Goal: Information Seeking & Learning: Check status

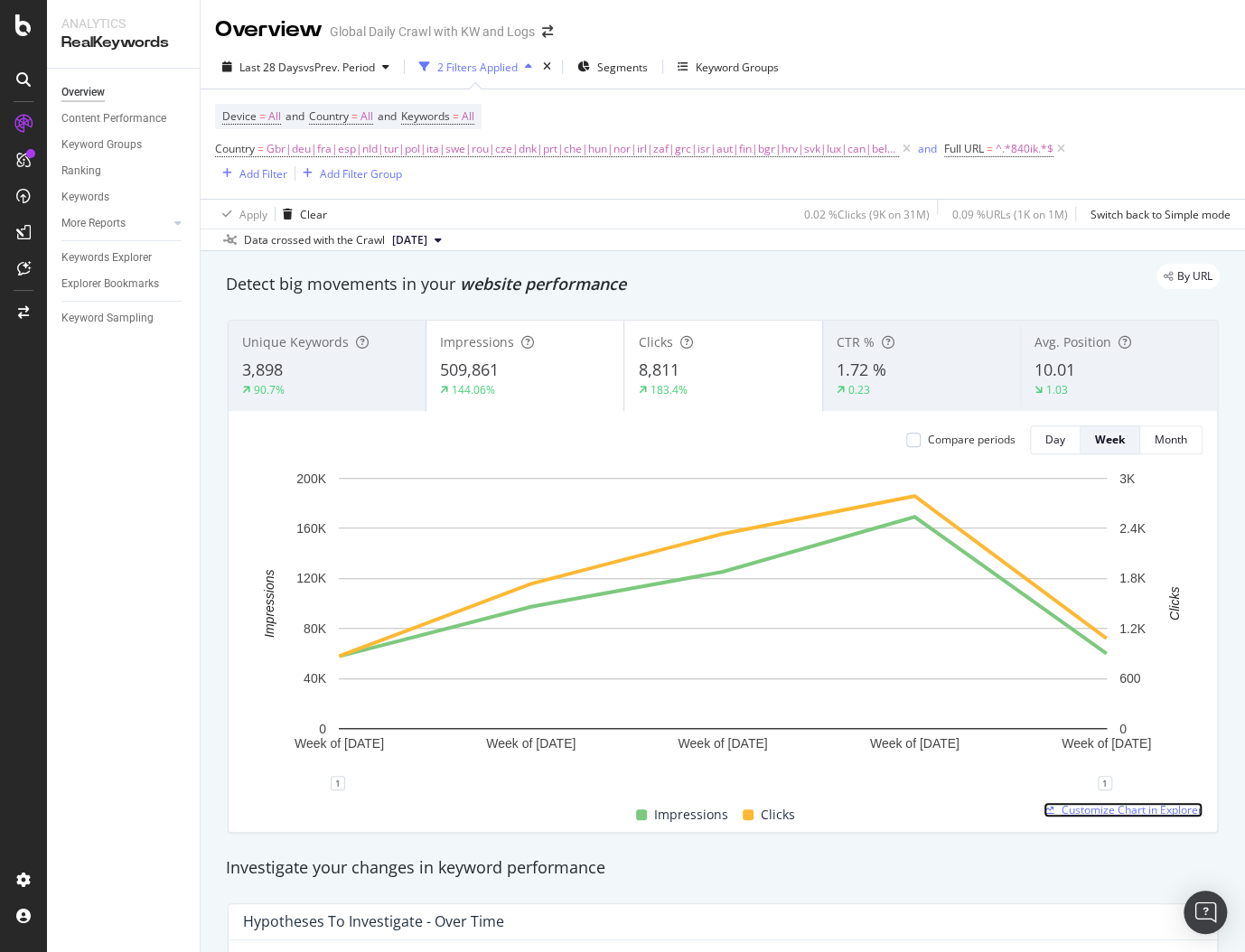
click at [1071, 808] on span "Customize Chart in Explorer" at bounding box center [1133, 810] width 141 height 15
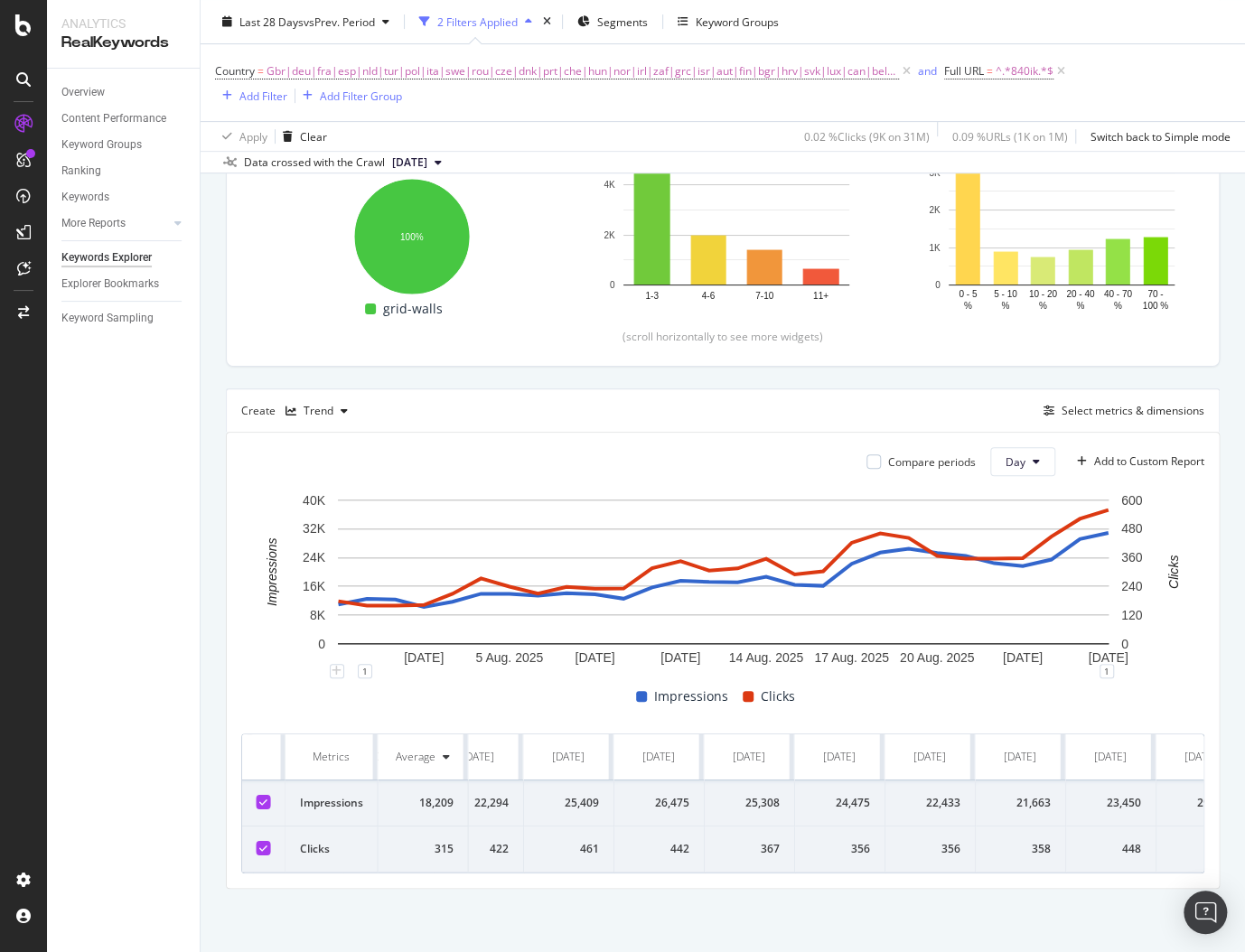
scroll to position [0, 1795]
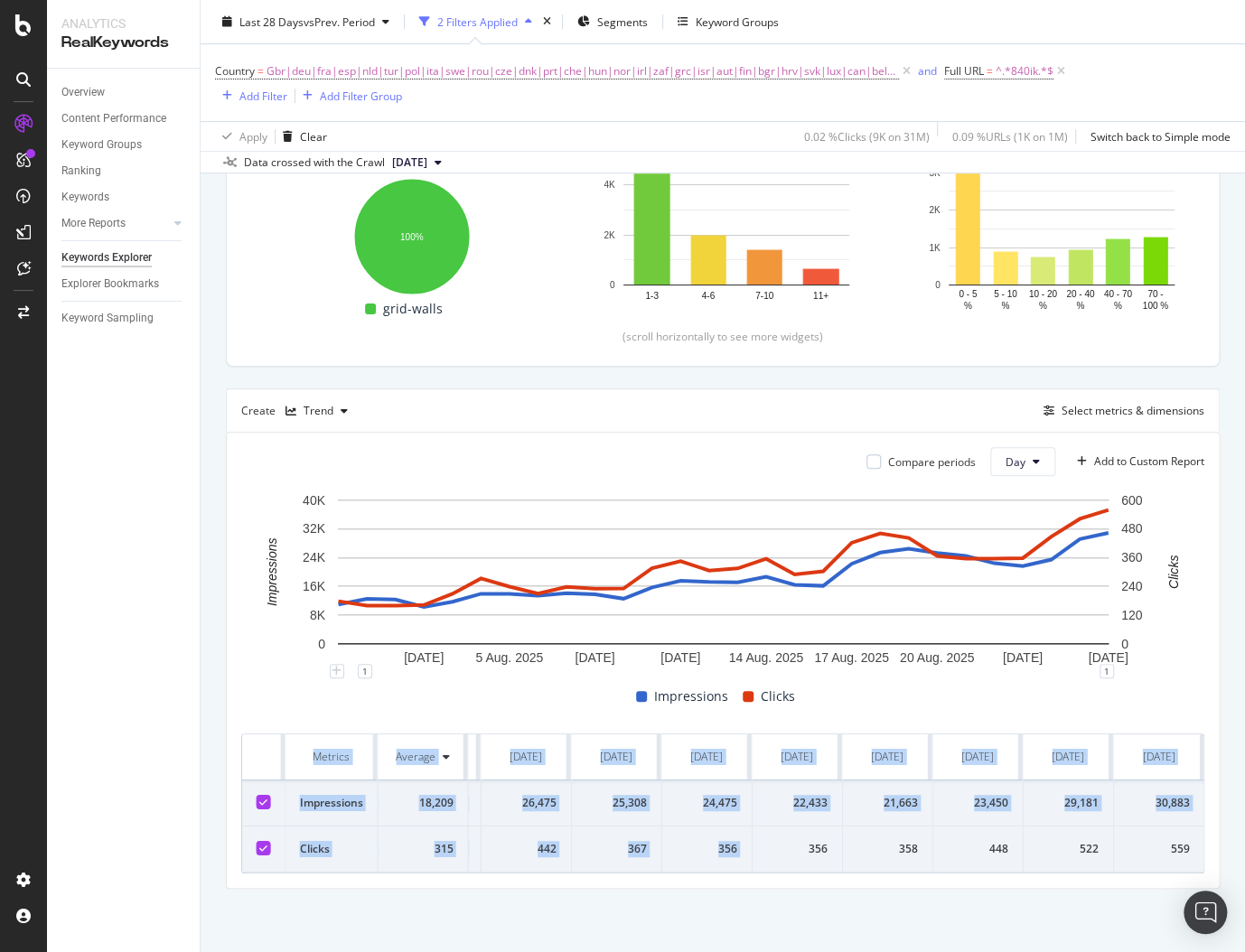
drag, startPoint x: 799, startPoint y: 850, endPoint x: 1205, endPoint y: 854, distance: 406.0
click at [1205, 854] on div "Compare periods Day Add to Custom Report [DATE] [DATE] [DATE] [DATE] [DATE] [DA…" at bounding box center [723, 660] width 992 height 455
copy table "Metrics Average [DATE] [DATE] [DATE] [DATE] [DATE] [DATE] [DATE] [DATE] [DATE] …"
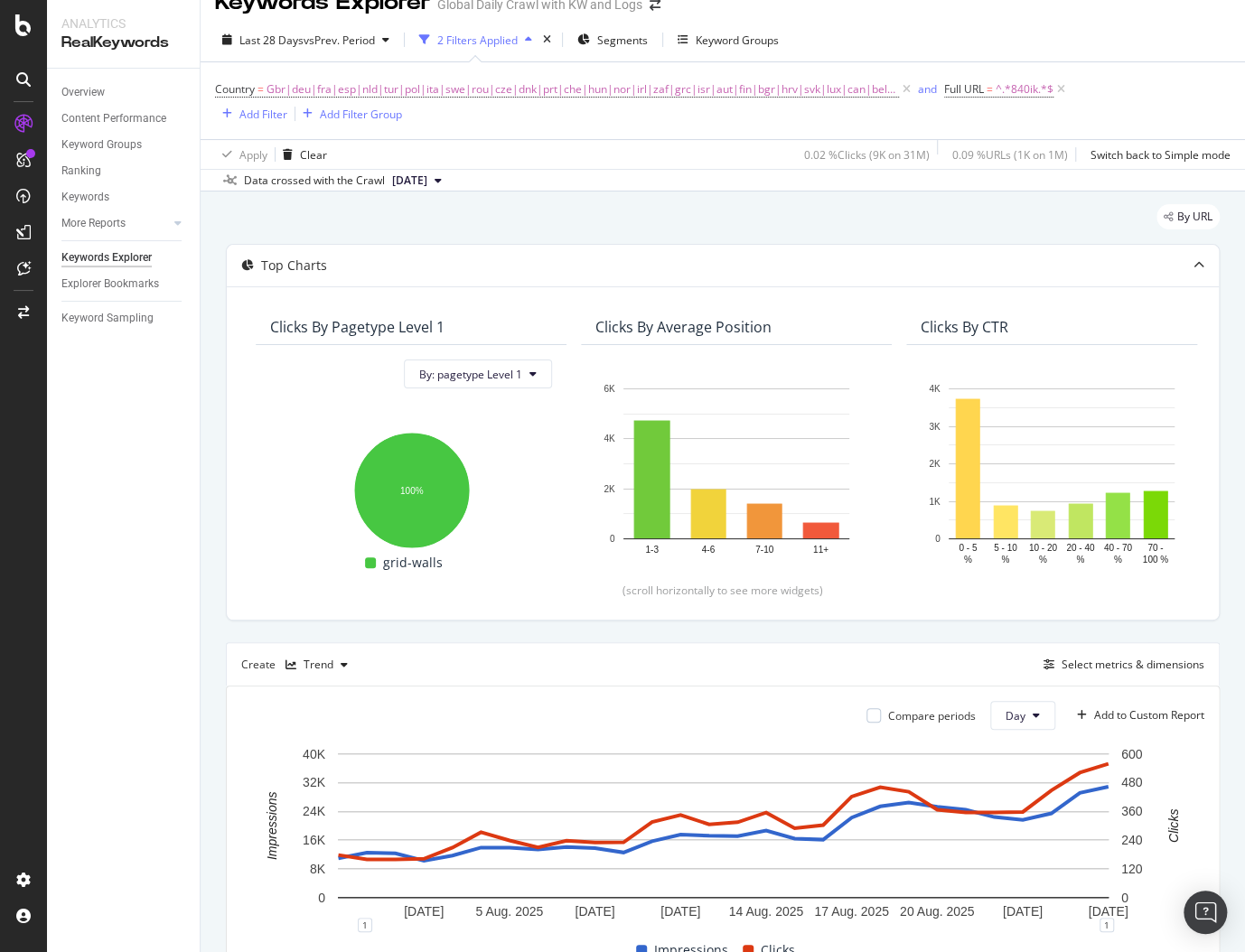
scroll to position [0, 0]
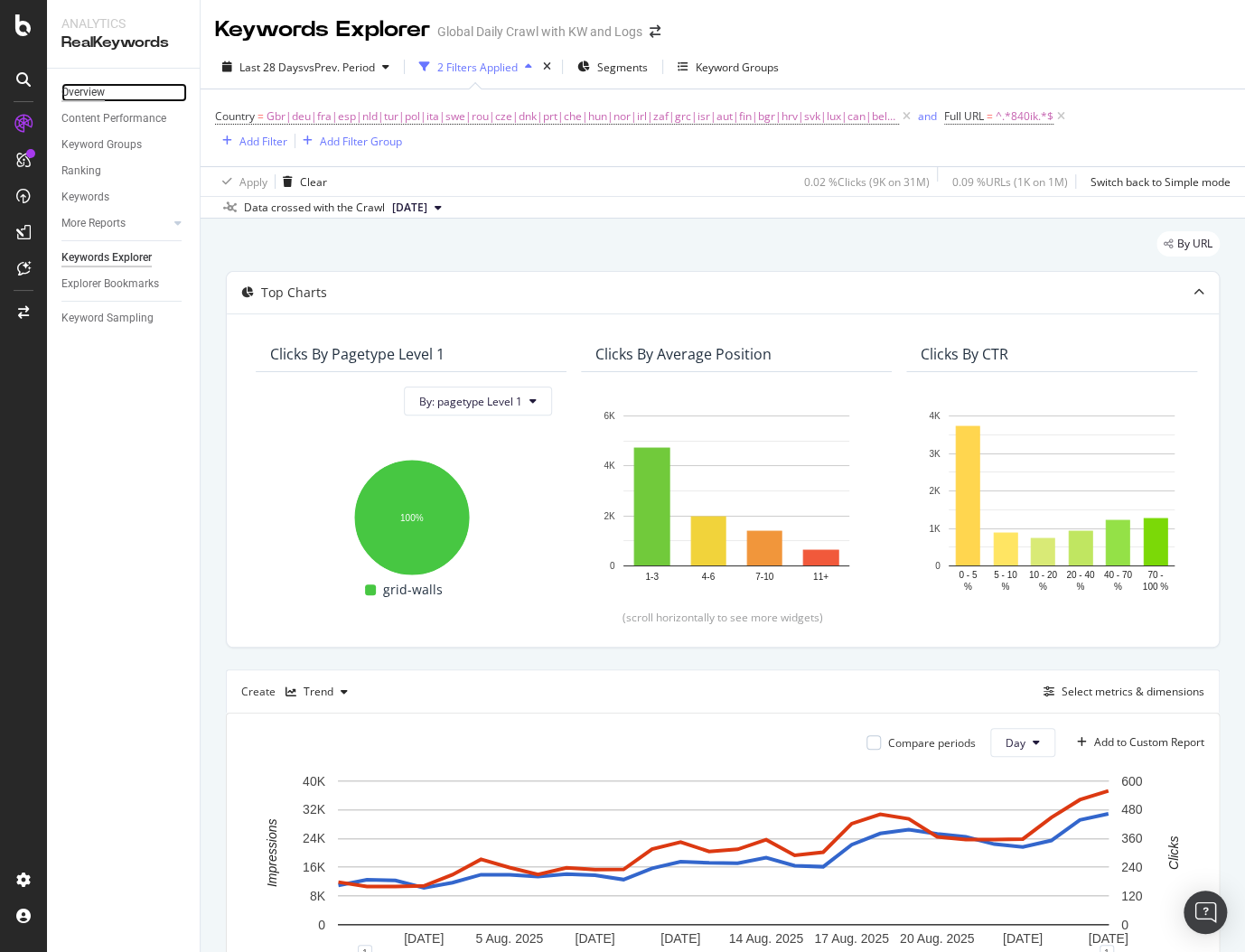
click at [93, 91] on div "Overview" at bounding box center [82, 93] width 44 height 19
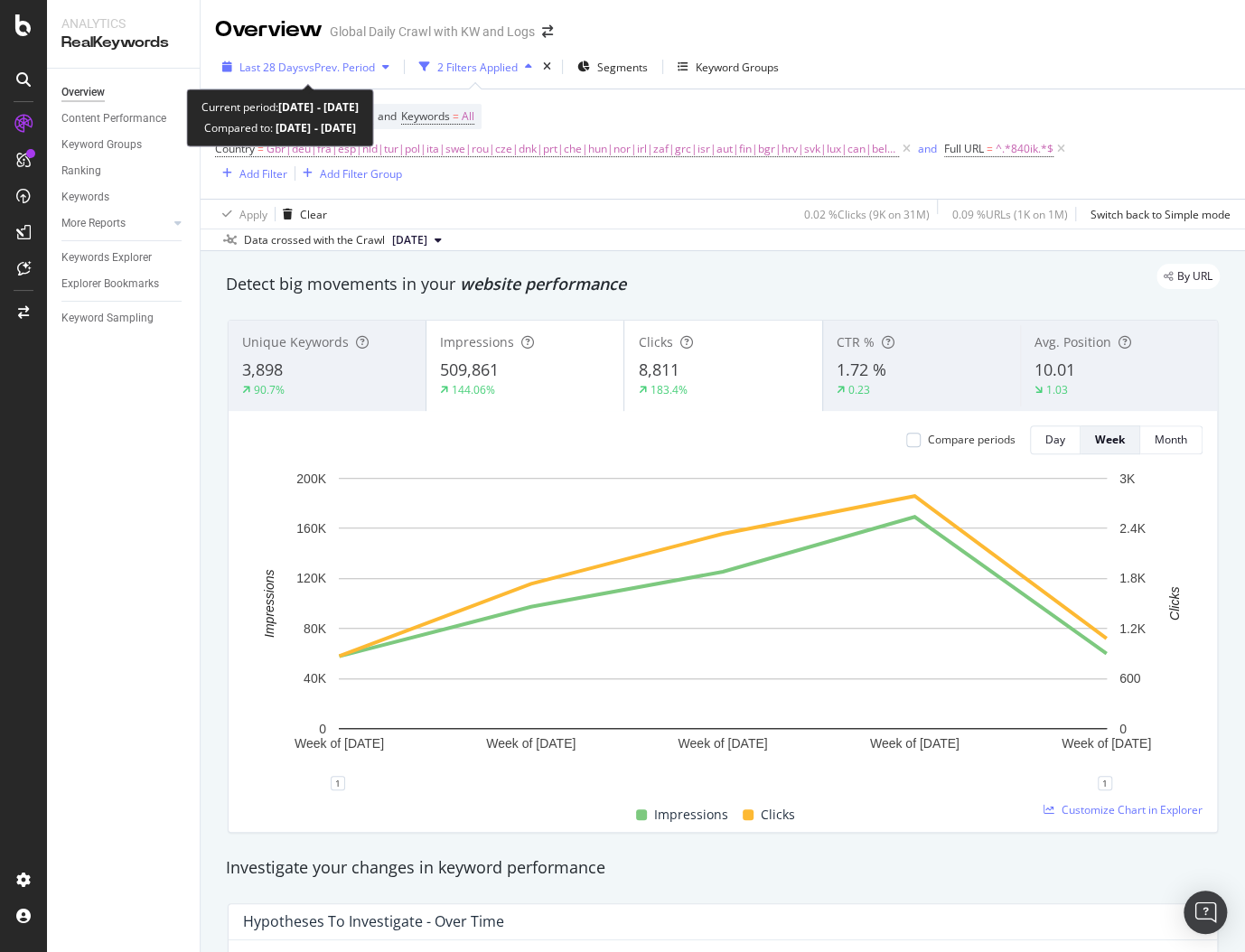
click at [338, 72] on span "vs Prev. Period" at bounding box center [339, 68] width 72 height 15
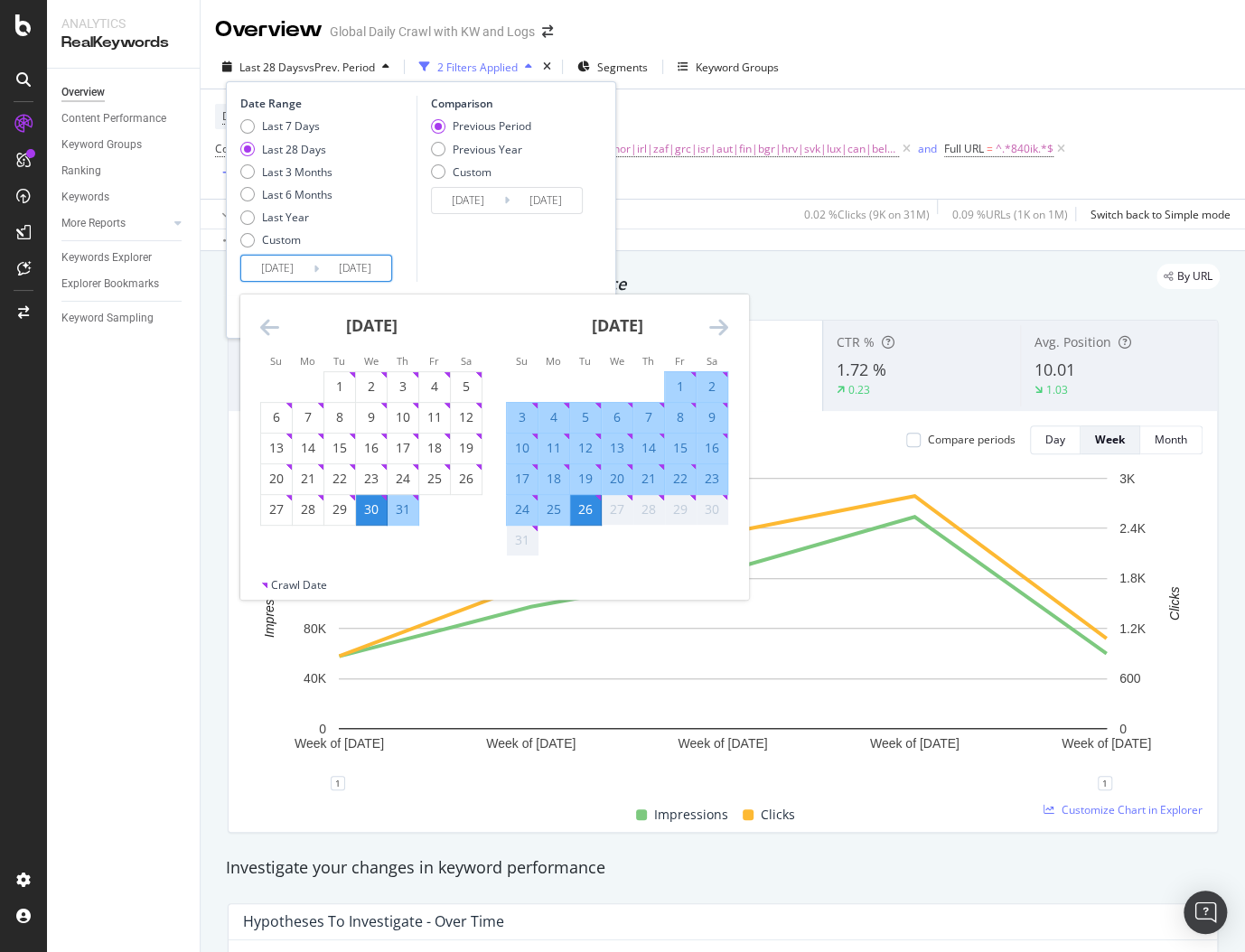
click at [324, 278] on input "[DATE]" at bounding box center [355, 268] width 73 height 25
click at [678, 476] on div "22" at bounding box center [680, 478] width 31 height 18
type input "[DATE]"
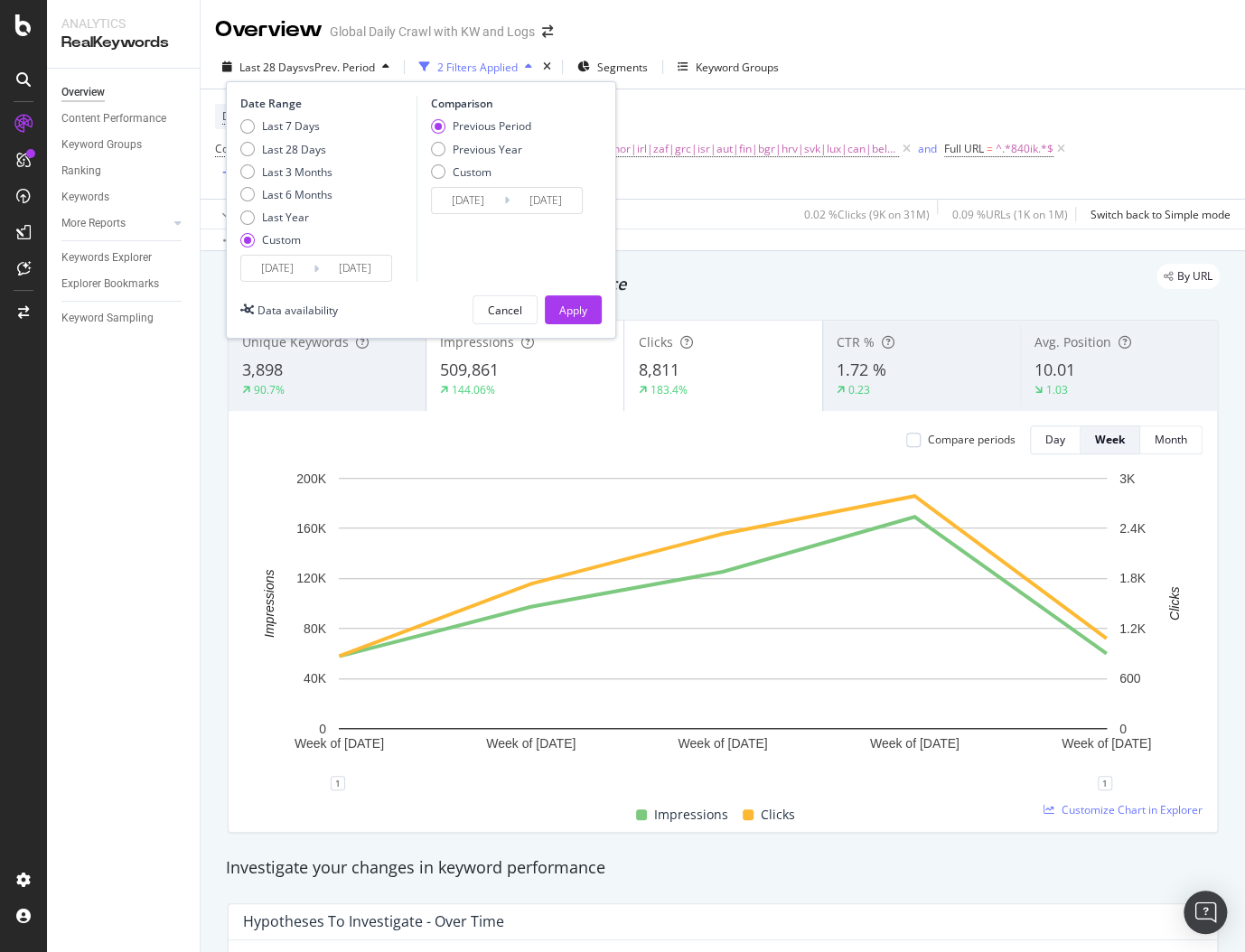
click at [291, 265] on input "[DATE]" at bounding box center [277, 268] width 73 height 25
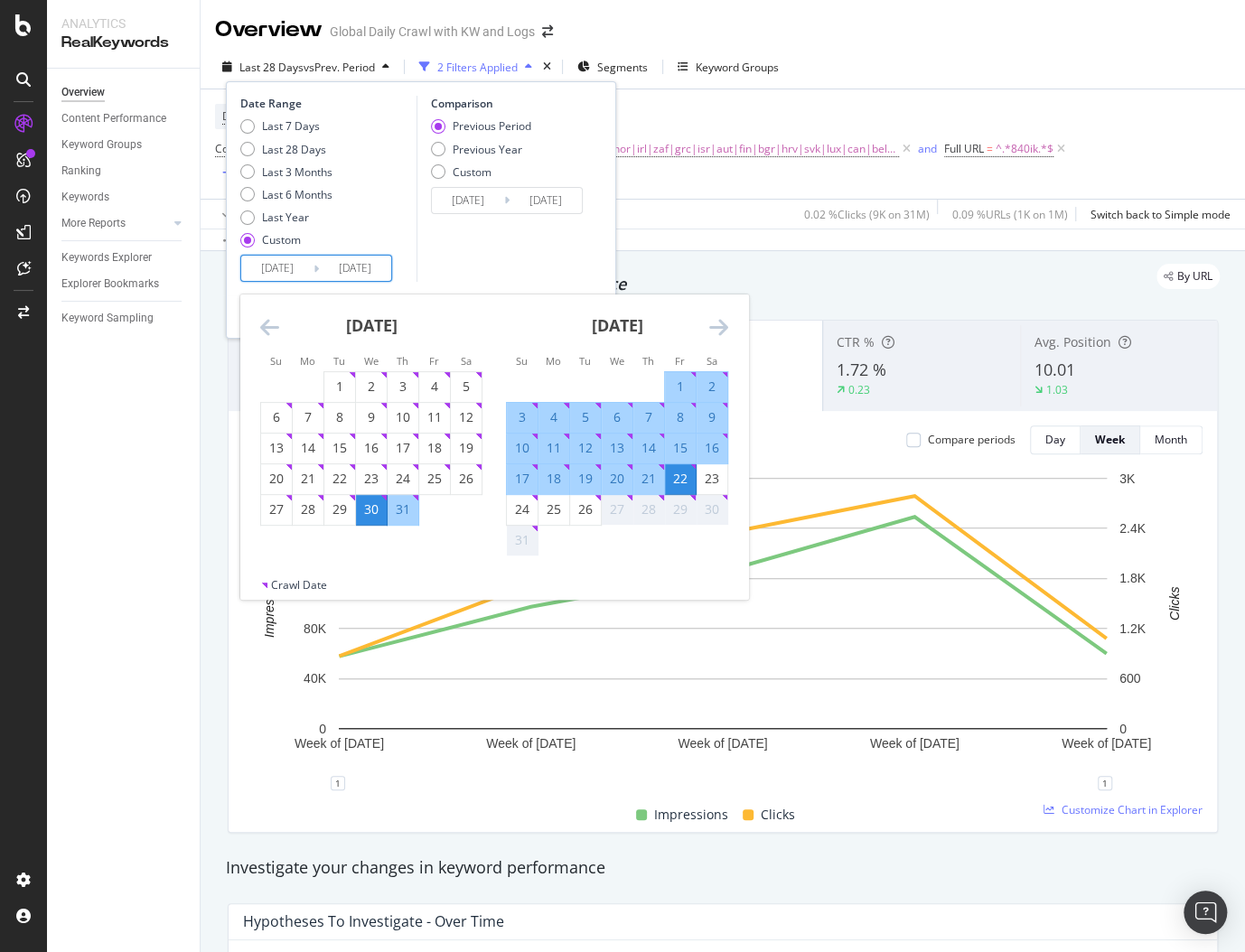
click at [670, 476] on div "22" at bounding box center [680, 478] width 31 height 18
type input "[DATE]"
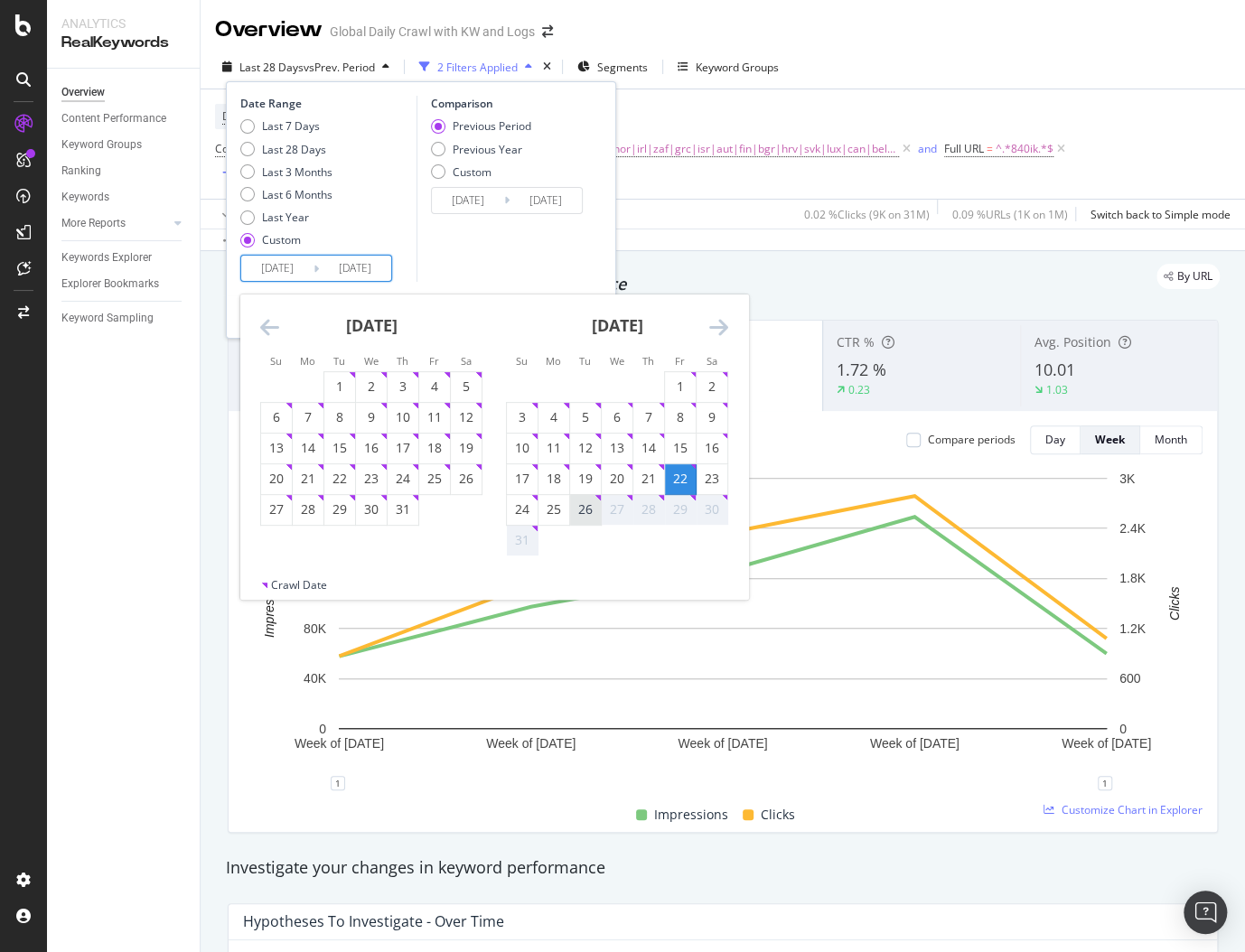
click at [587, 511] on div "26" at bounding box center [586, 509] width 31 height 18
type input "[DATE]"
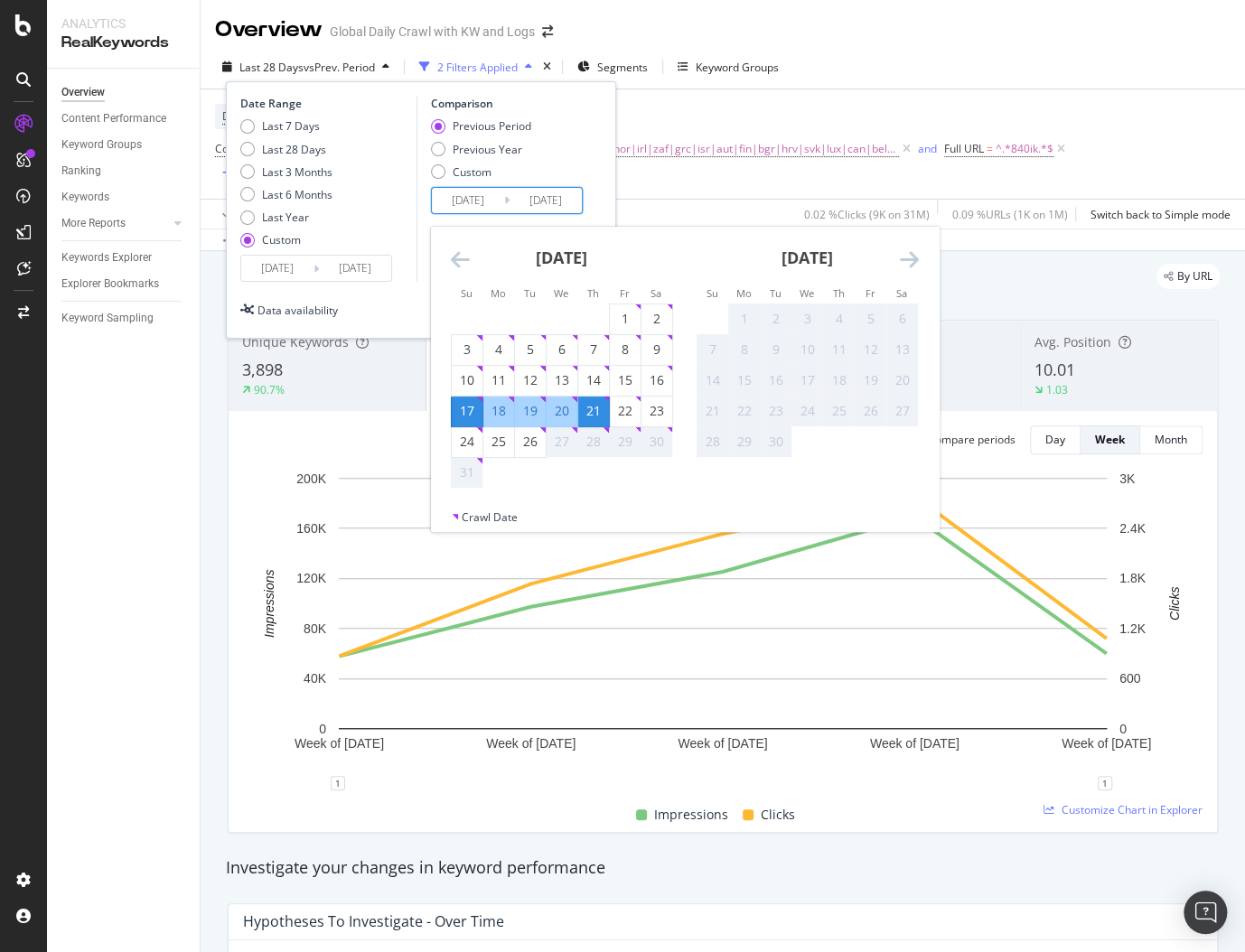
click at [471, 194] on input "[DATE]" at bounding box center [468, 200] width 73 height 25
click at [594, 383] on div "14" at bounding box center [594, 380] width 31 height 18
type input "[DATE]"
click at [527, 406] on div "19" at bounding box center [531, 411] width 31 height 18
type input "[DATE]"
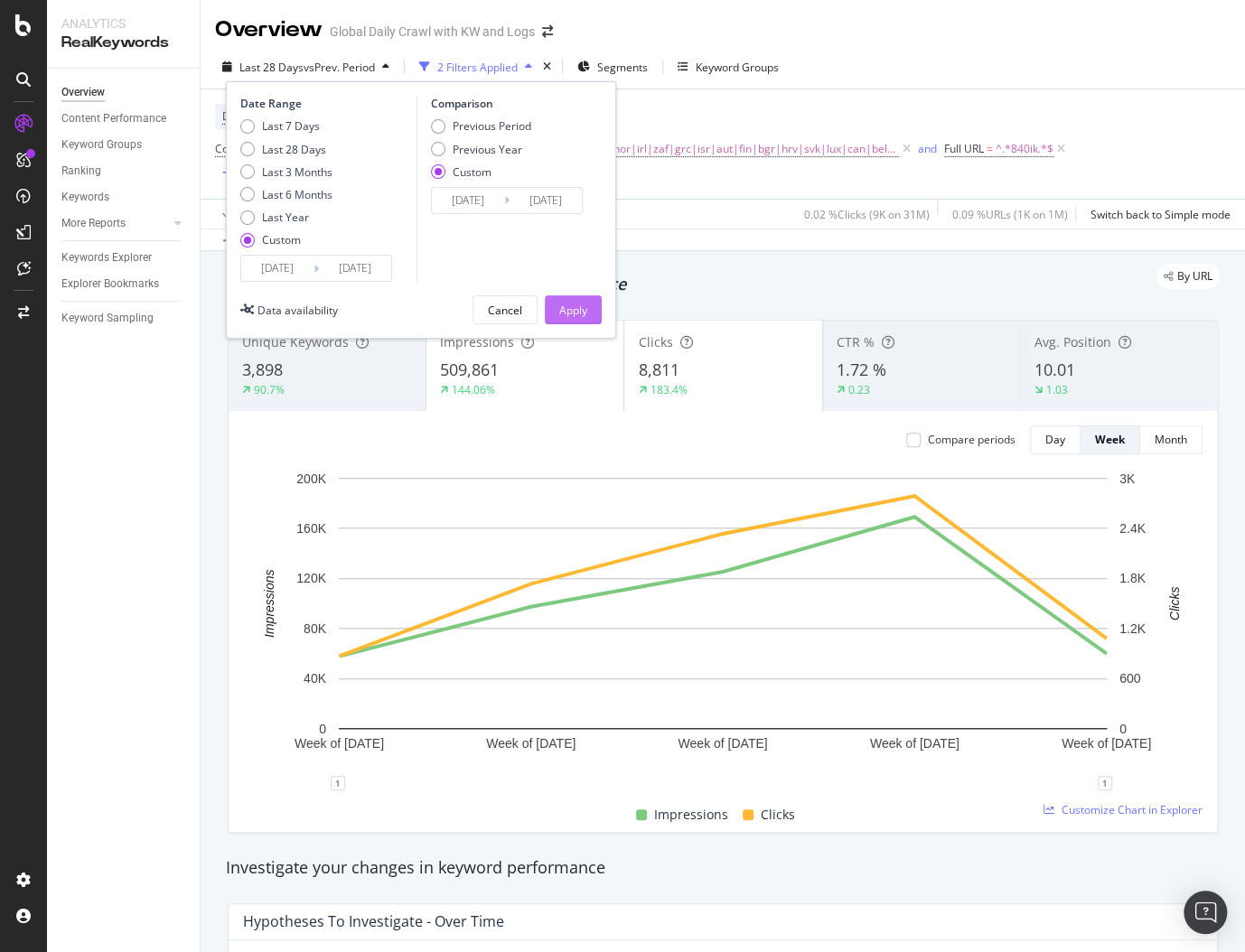
click at [572, 315] on div "Apply" at bounding box center [573, 310] width 28 height 15
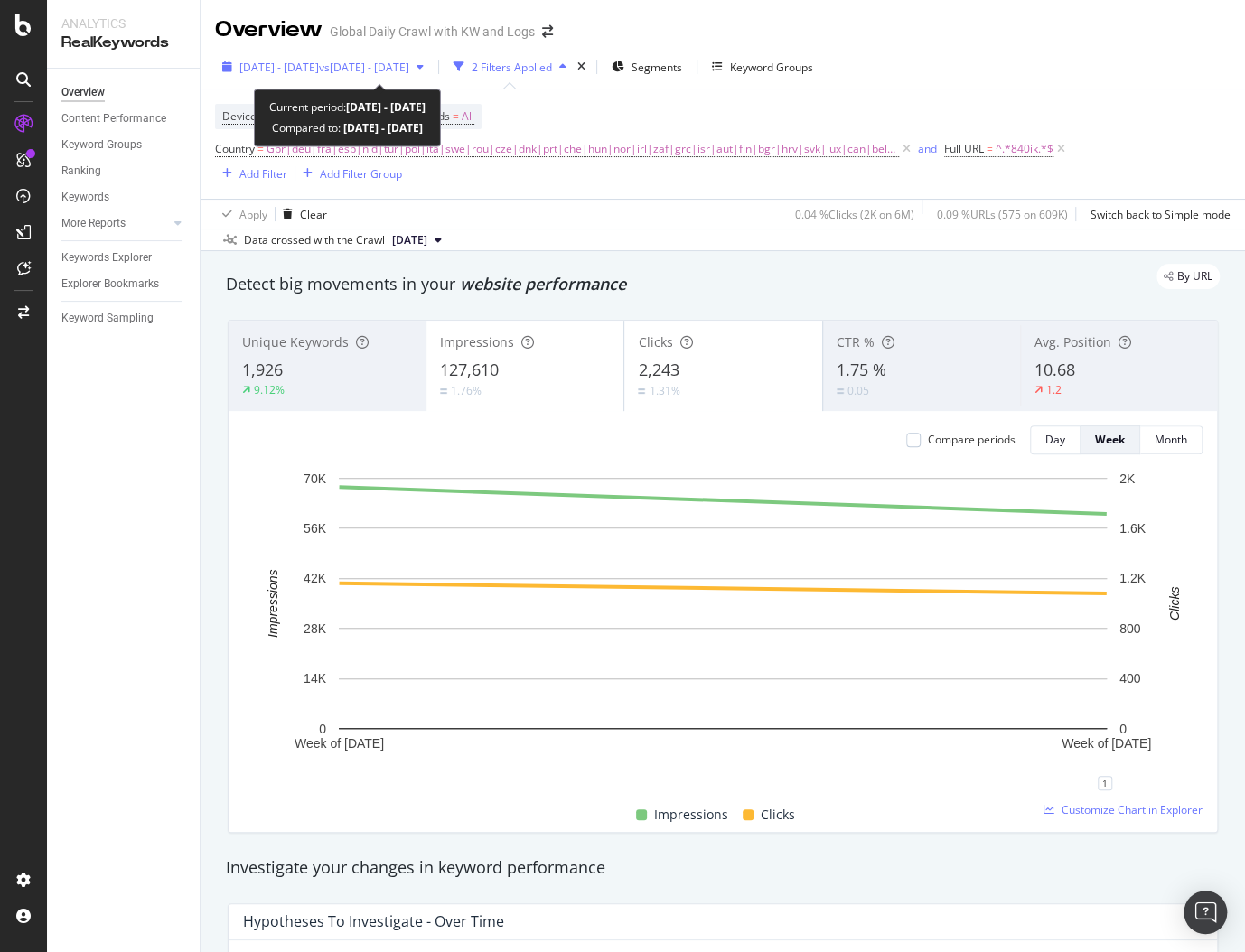
click at [319, 60] on span "[DATE] - [DATE]" at bounding box center [279, 68] width 79 height 15
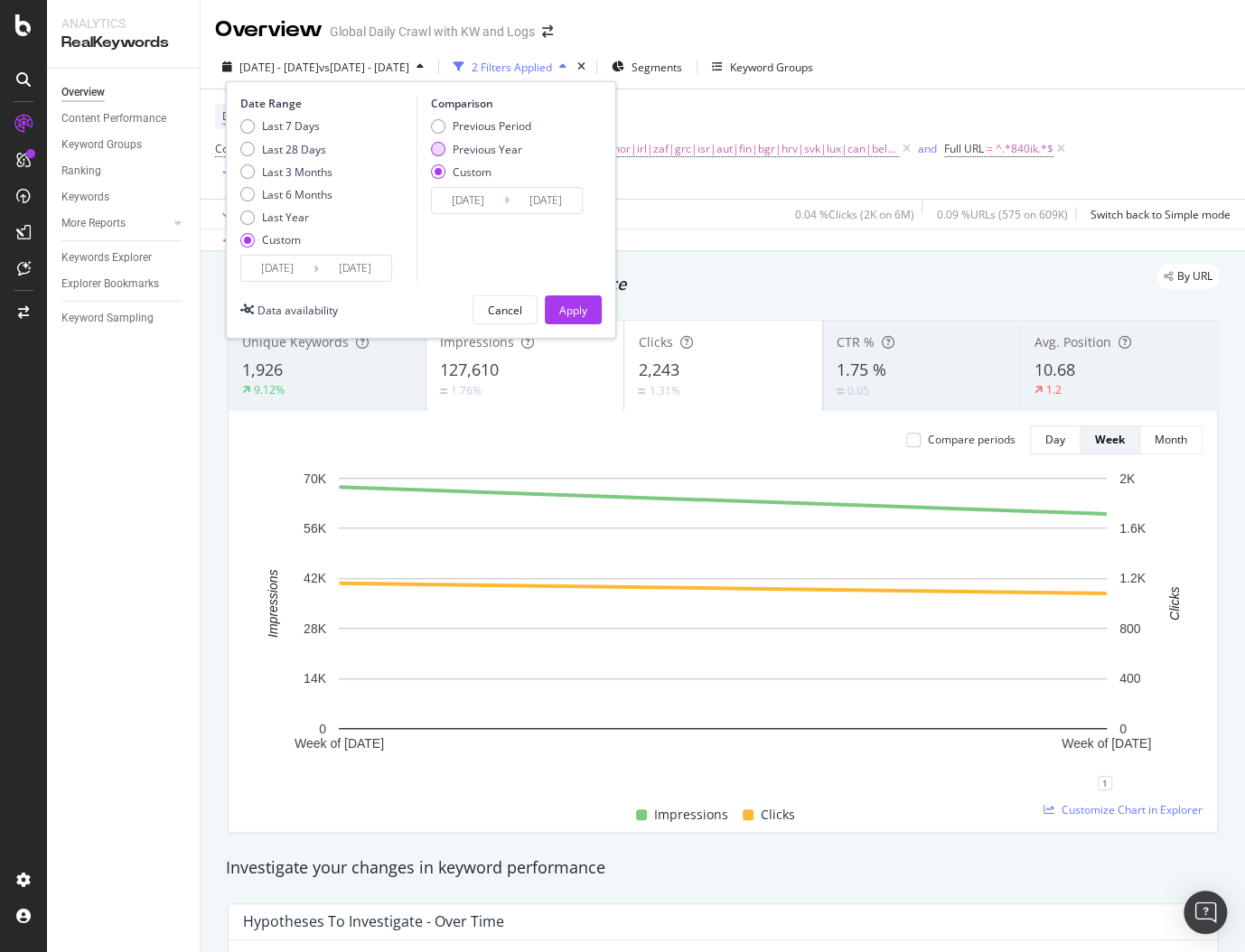
click at [445, 154] on div "Previous Year" at bounding box center [482, 149] width 101 height 15
type input "[DATE]"
click at [470, 200] on input "[DATE]" at bounding box center [468, 200] width 73 height 25
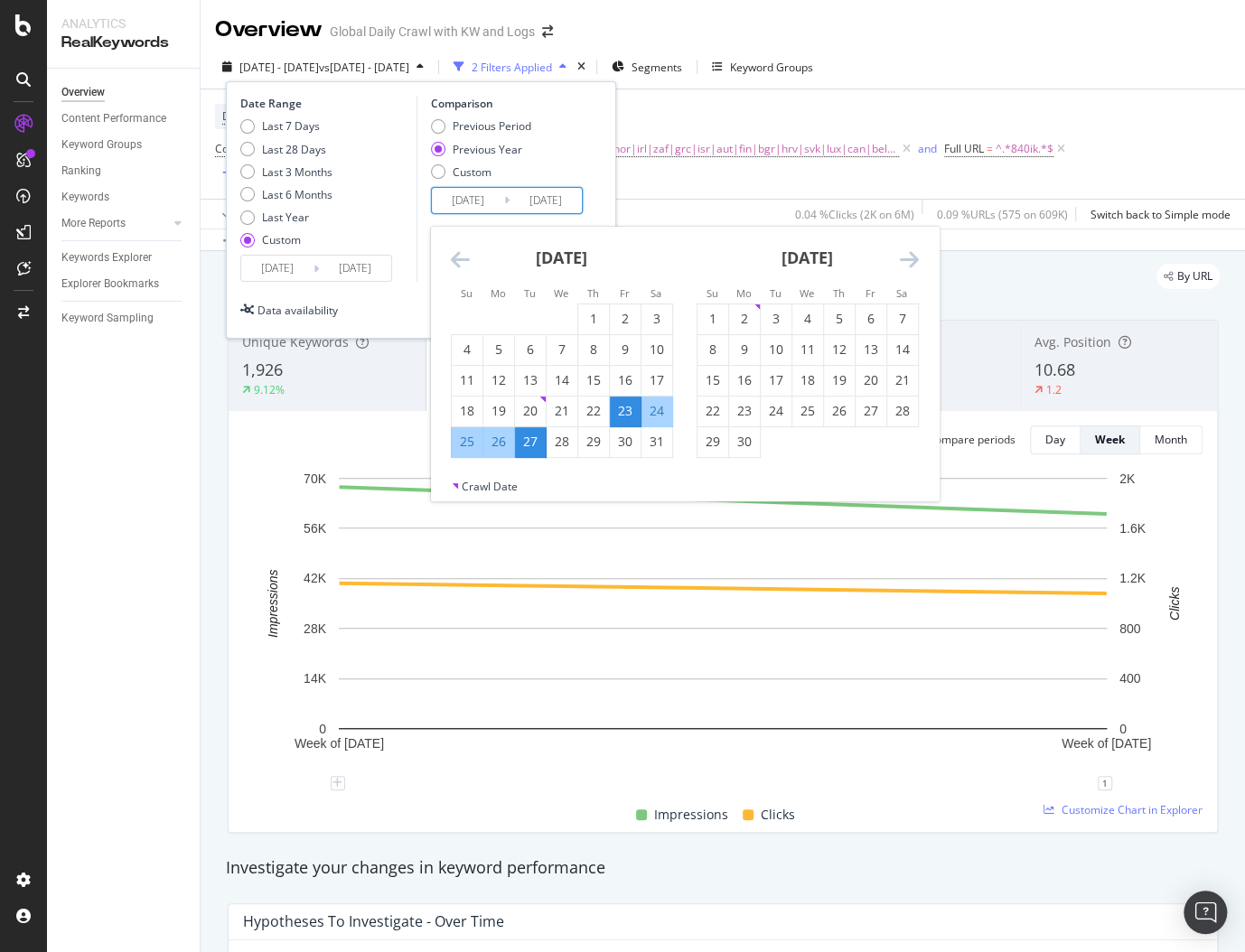
click at [359, 405] on div "Unique Keywords 1,926 9.12%" at bounding box center [327, 366] width 197 height 81
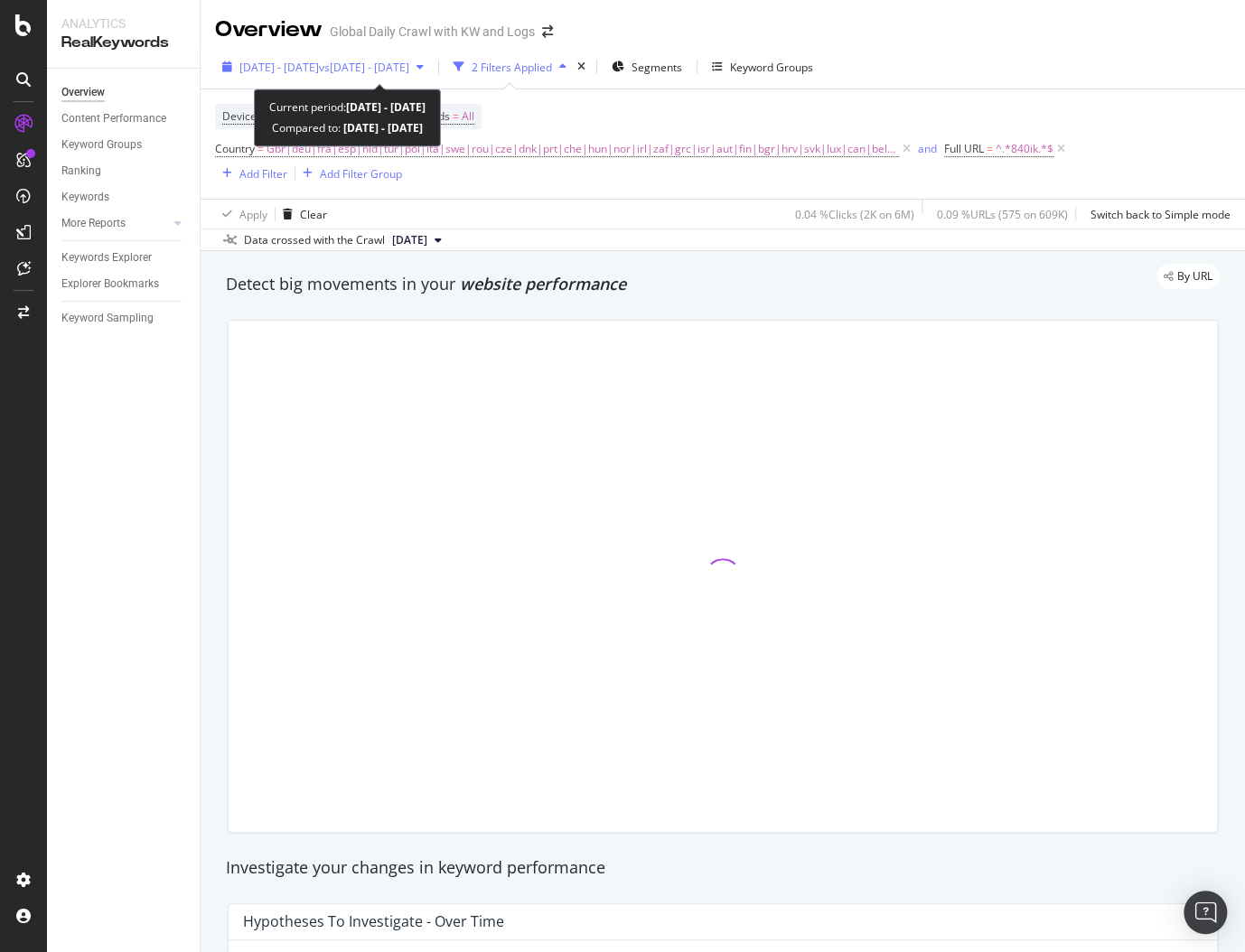
click at [410, 67] on span "vs [DATE] - [DATE]" at bounding box center [363, 68] width 90 height 15
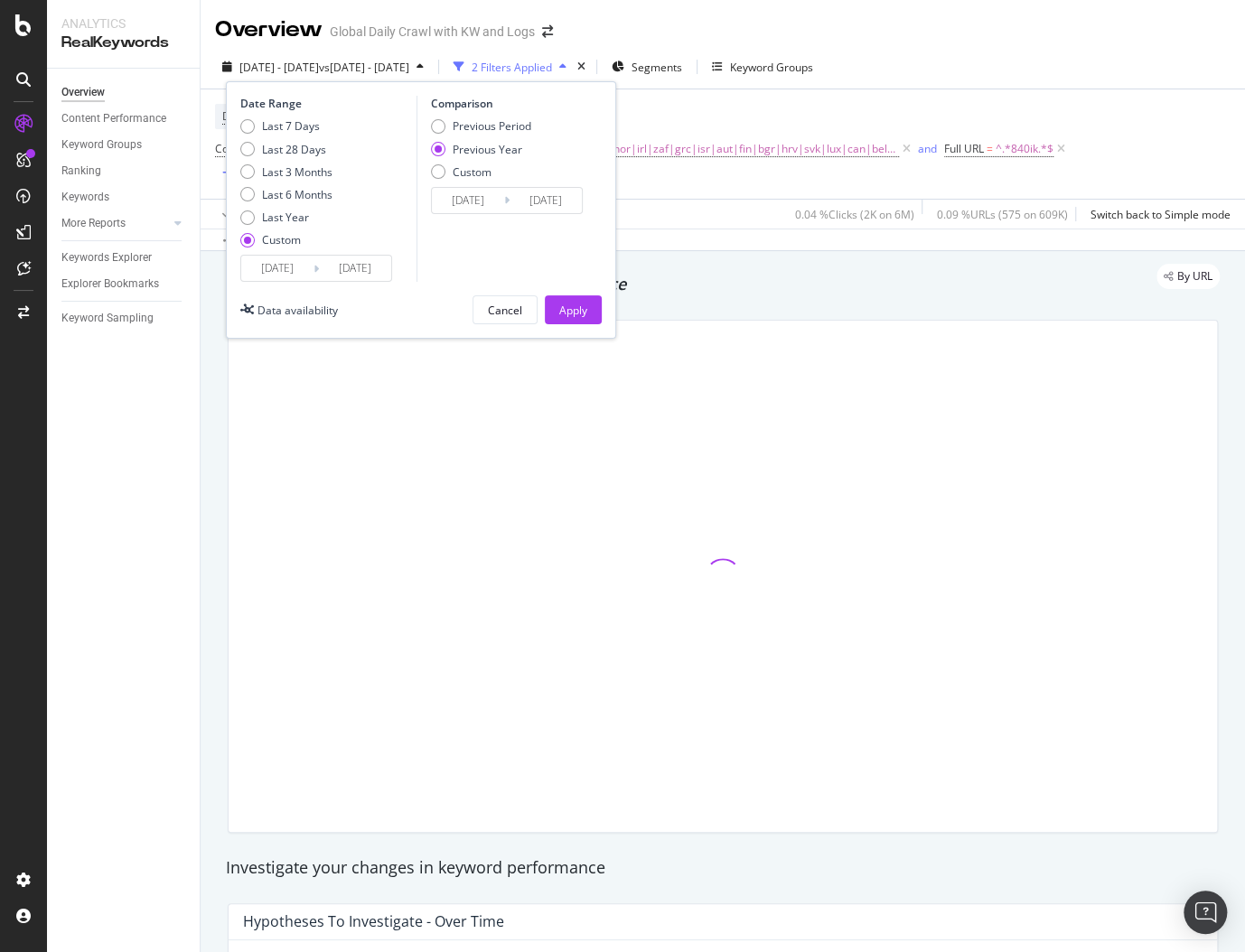
click at [585, 302] on div "Apply" at bounding box center [573, 310] width 28 height 15
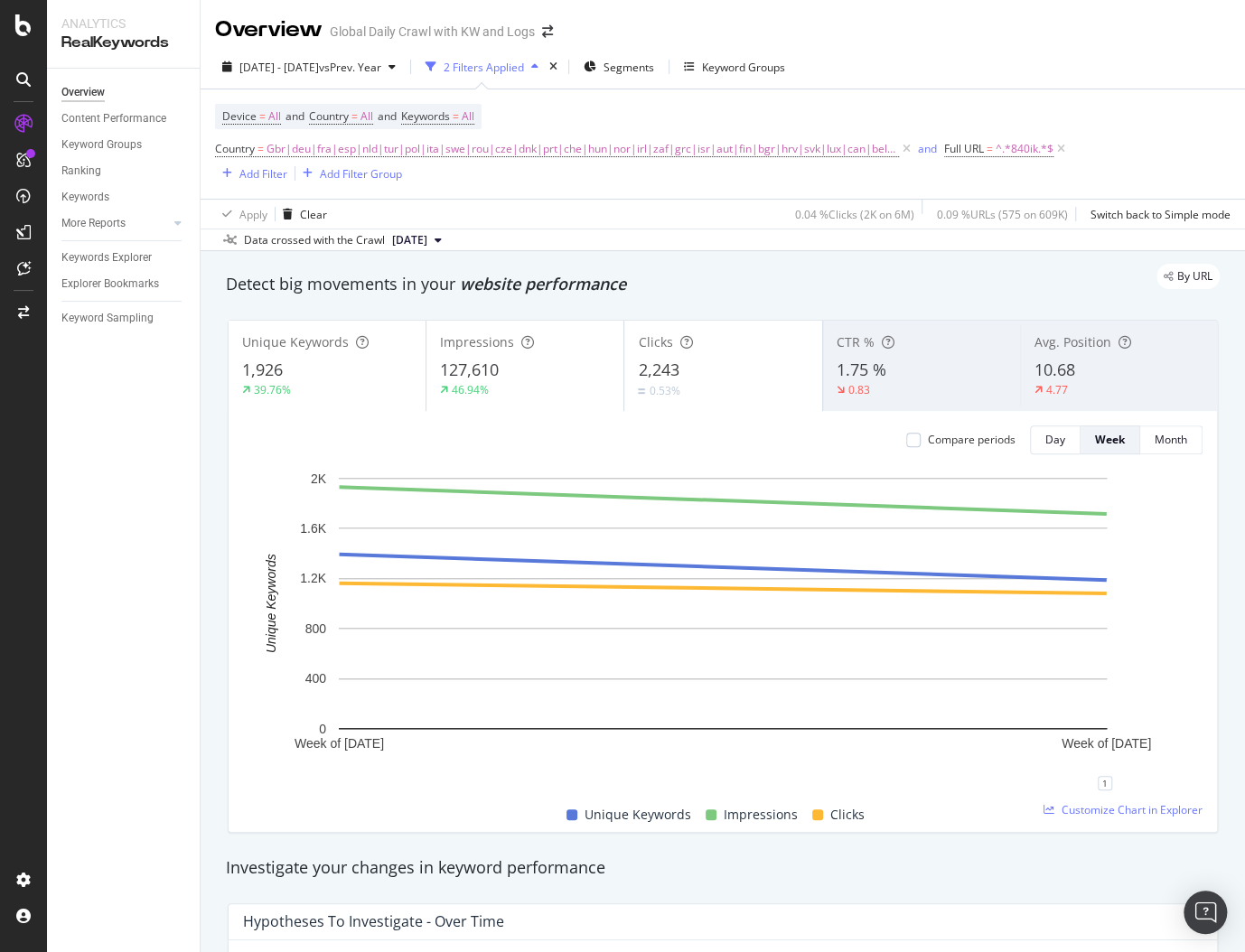
click at [184, 536] on div "Overview Content Performance Keyword Groups Ranking Keywords More Reports Count…" at bounding box center [124, 510] width 153 height 883
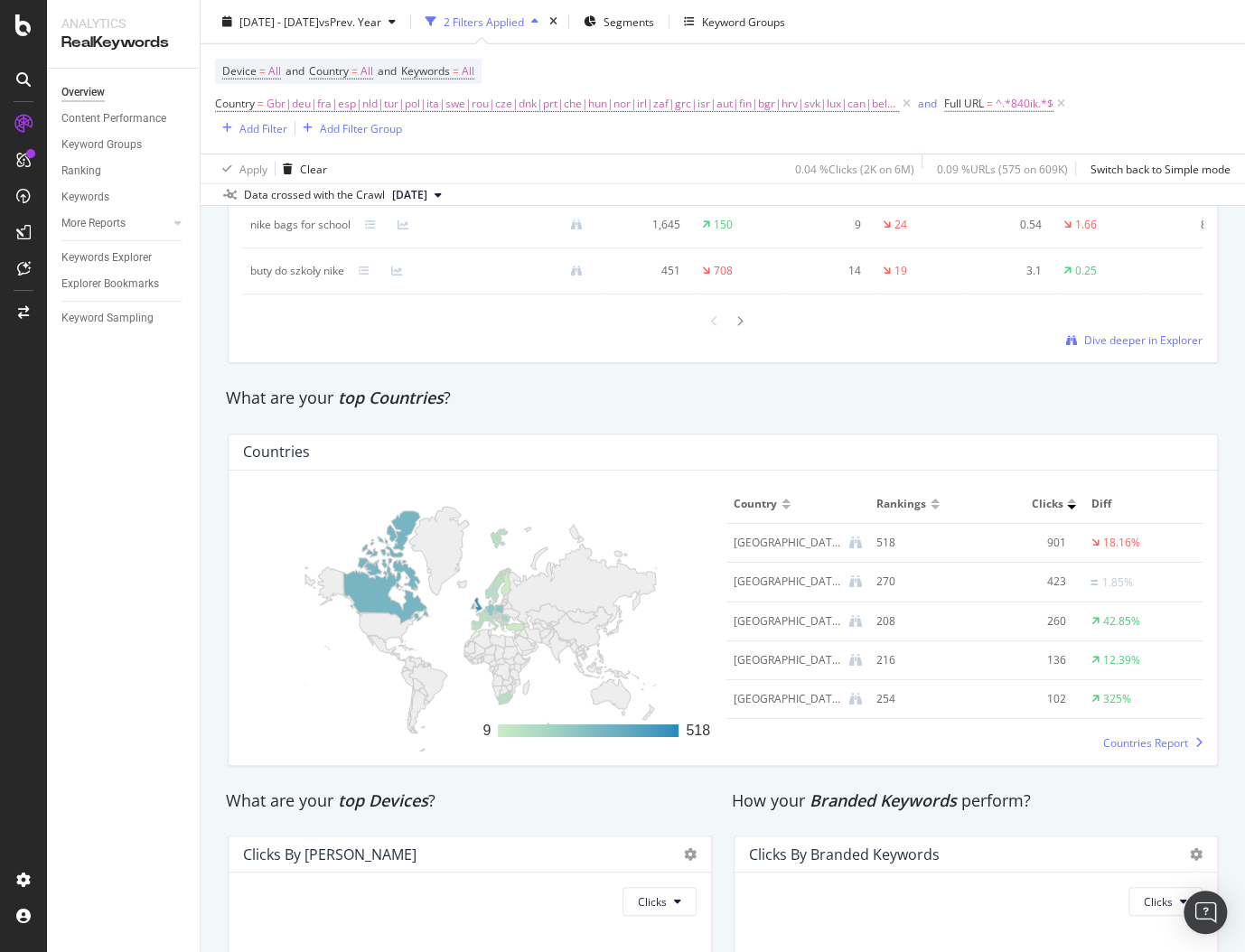
scroll to position [2436, 0]
click at [996, 103] on span "^.*840ik.*$" at bounding box center [1025, 104] width 58 height 25
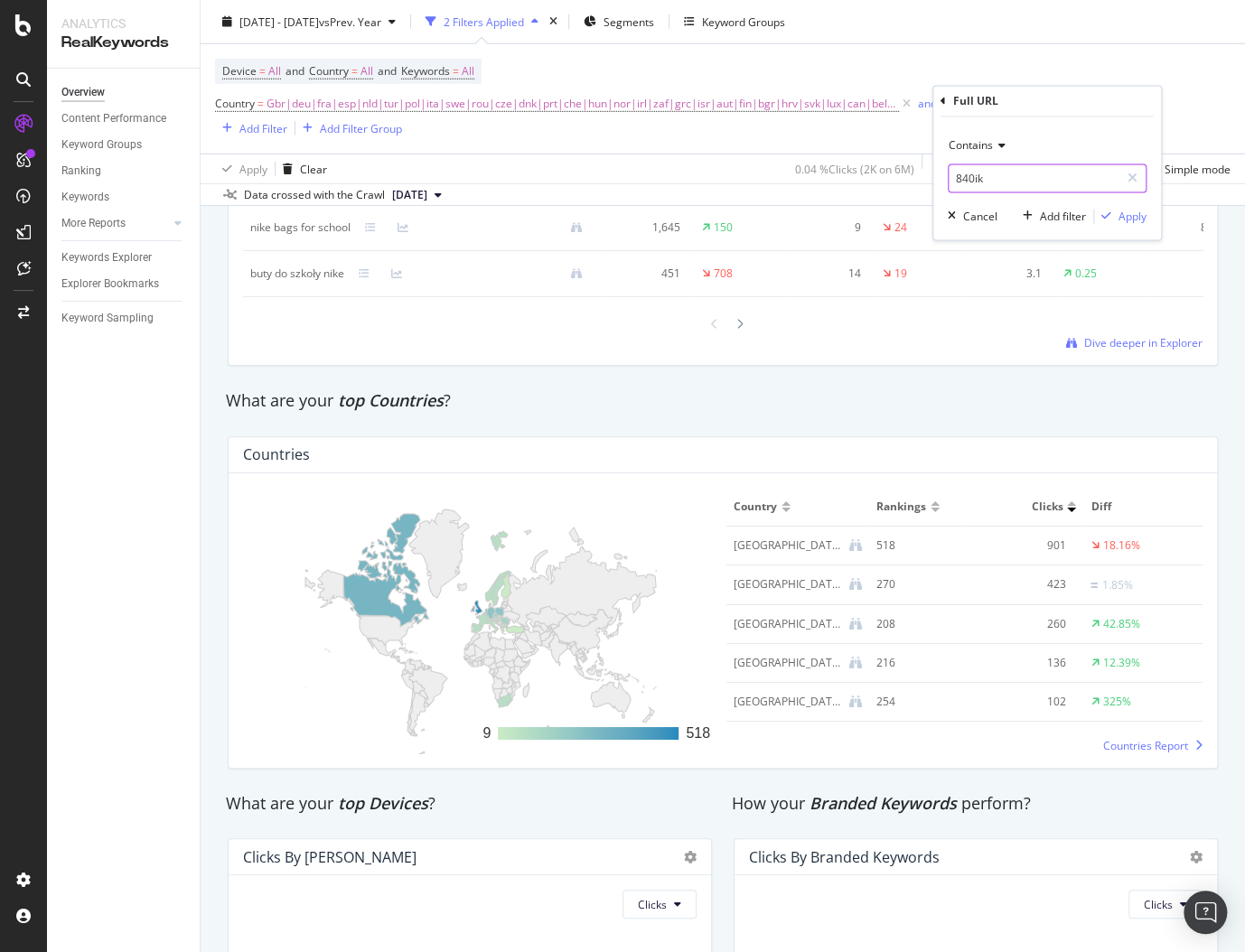
click at [978, 181] on input "840ik" at bounding box center [1034, 179] width 171 height 29
click at [977, 180] on input "840ik" at bounding box center [1034, 179] width 171 height 29
click at [812, 116] on div "Country = Gbr|deu|fra|esp|nld|tur|pol|ita|swe|rou|cze|dnk|prt|che|hun|nor|irl|z…" at bounding box center [723, 114] width 1015 height 47
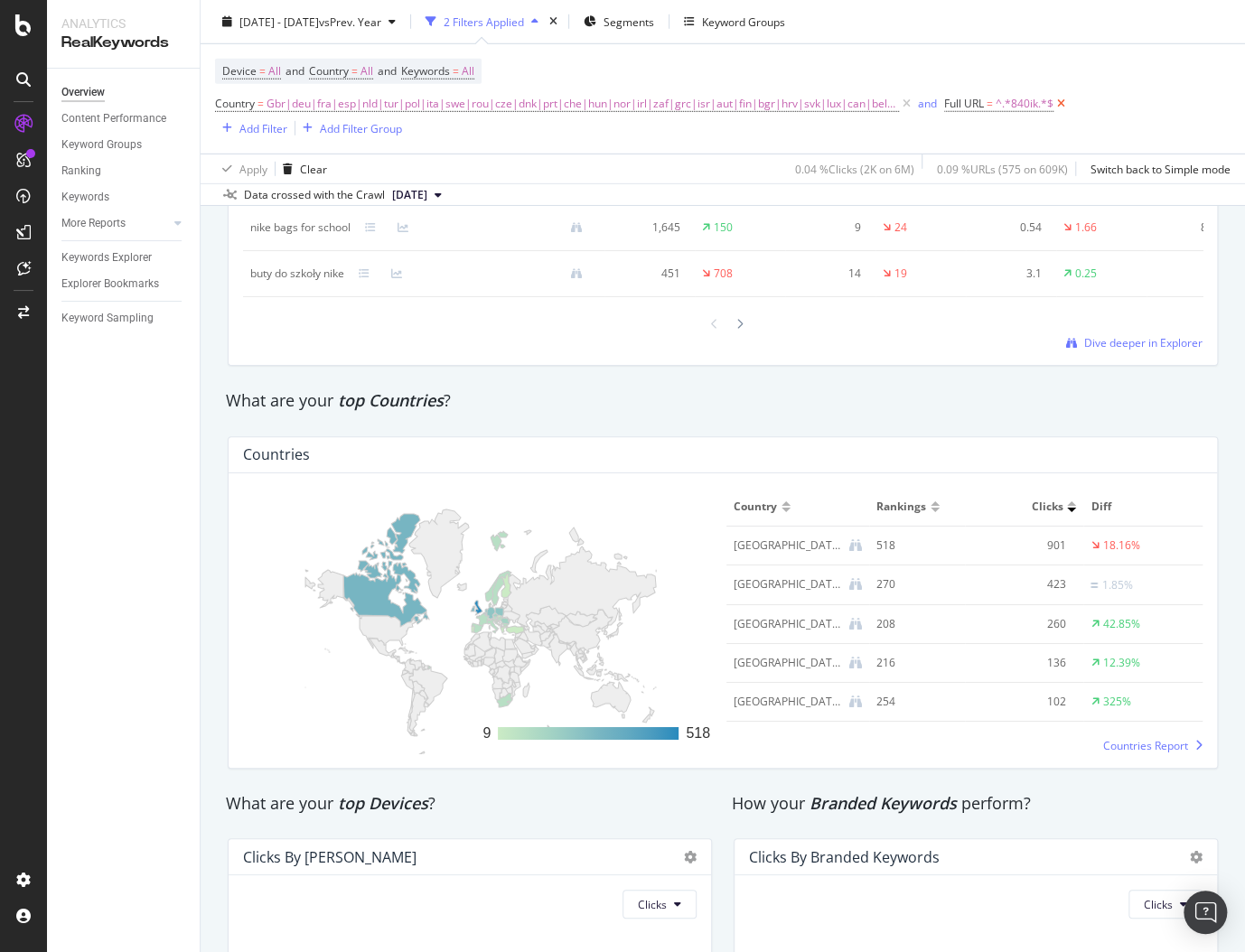
click at [1054, 103] on icon at bounding box center [1062, 104] width 16 height 18
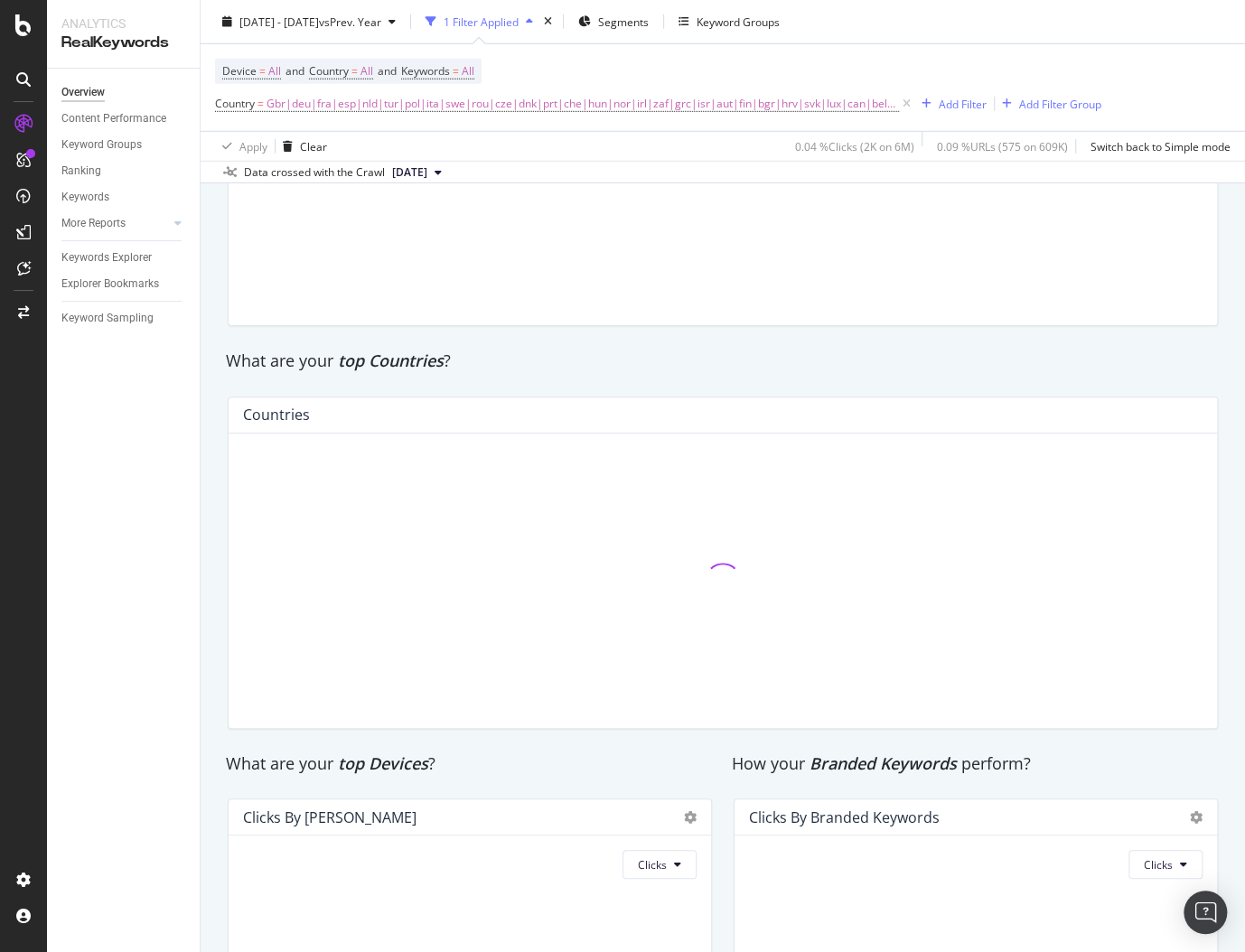
scroll to position [2407, 0]
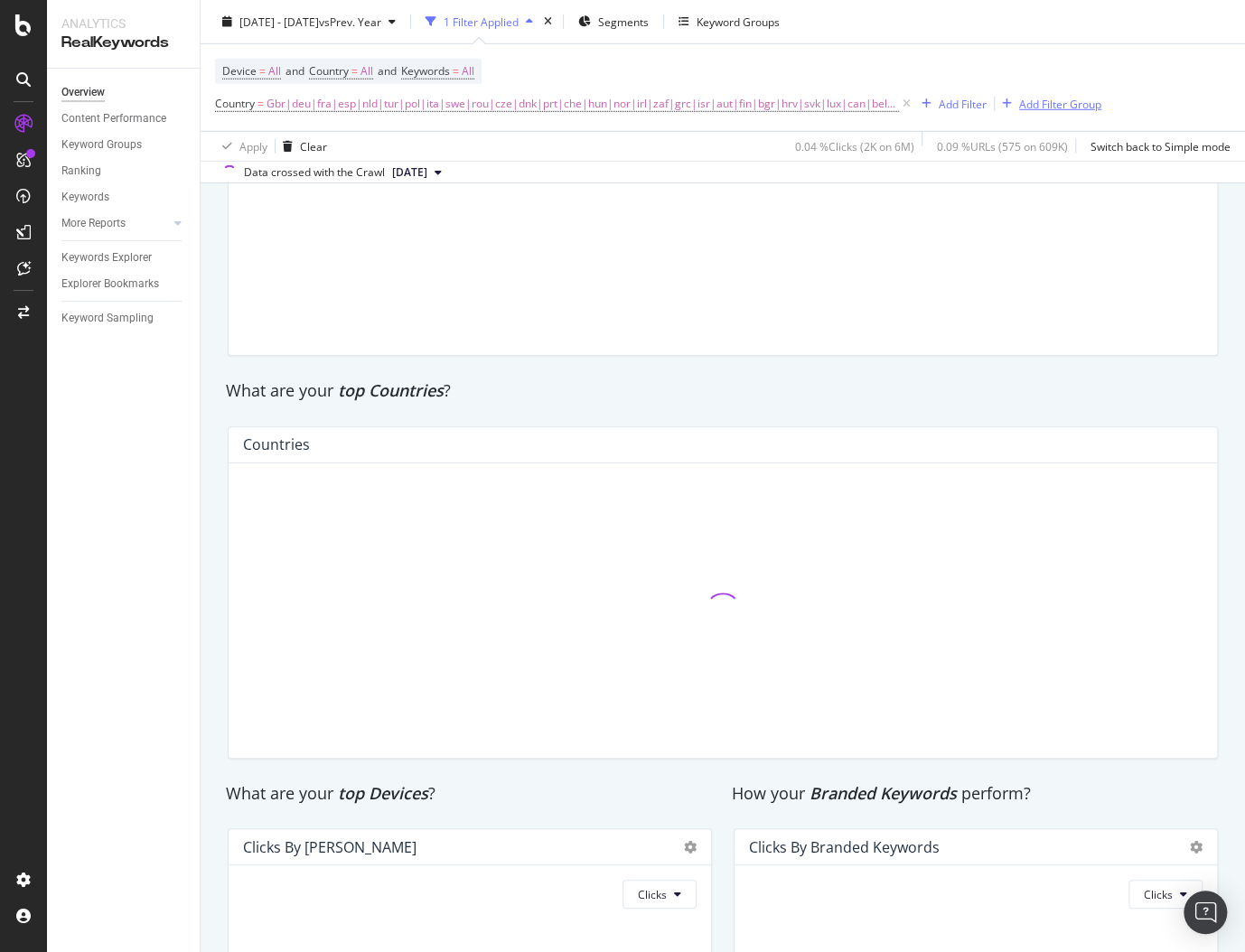
click at [1022, 107] on div "Add Filter Group" at bounding box center [1060, 104] width 82 height 15
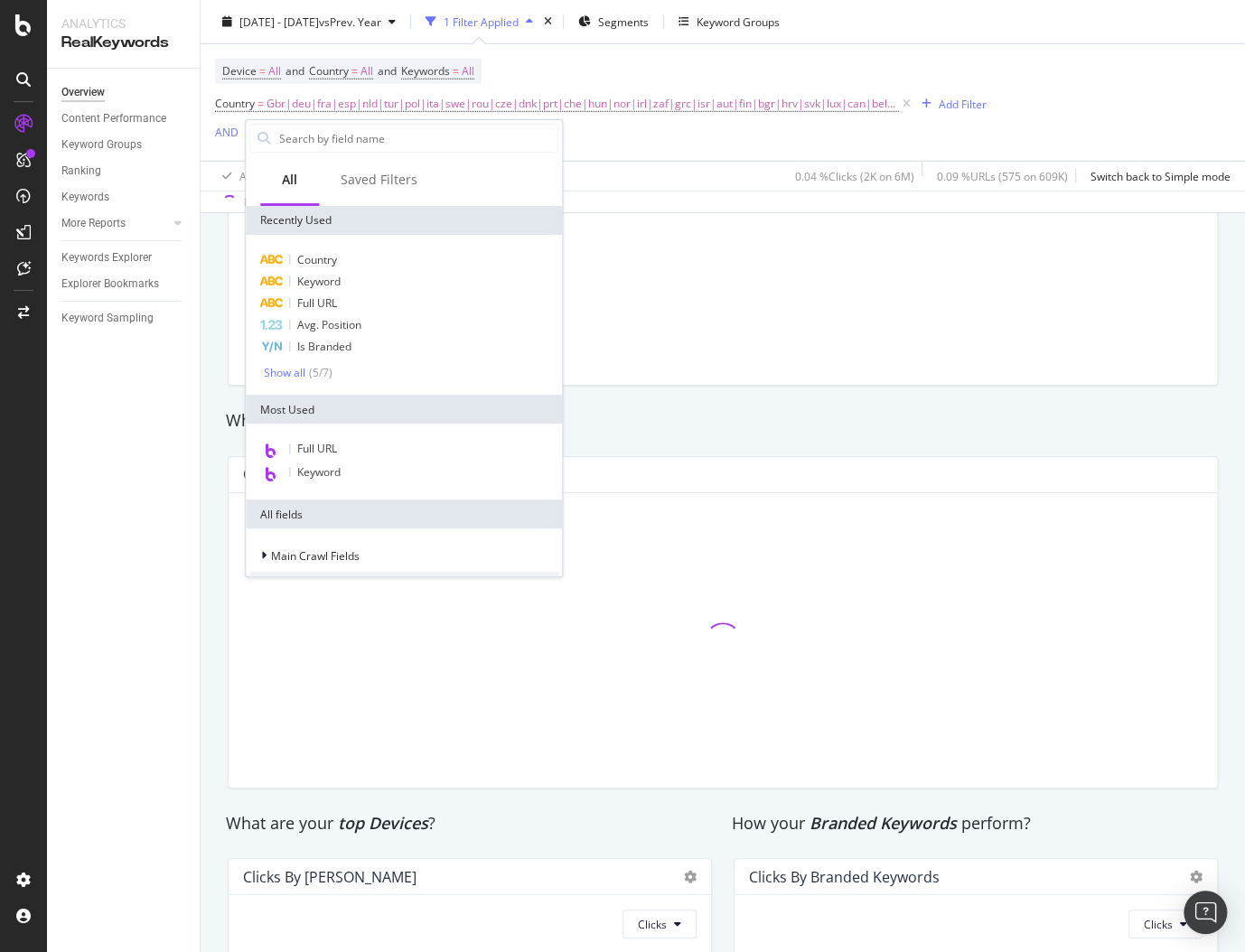
scroll to position [2436, 0]
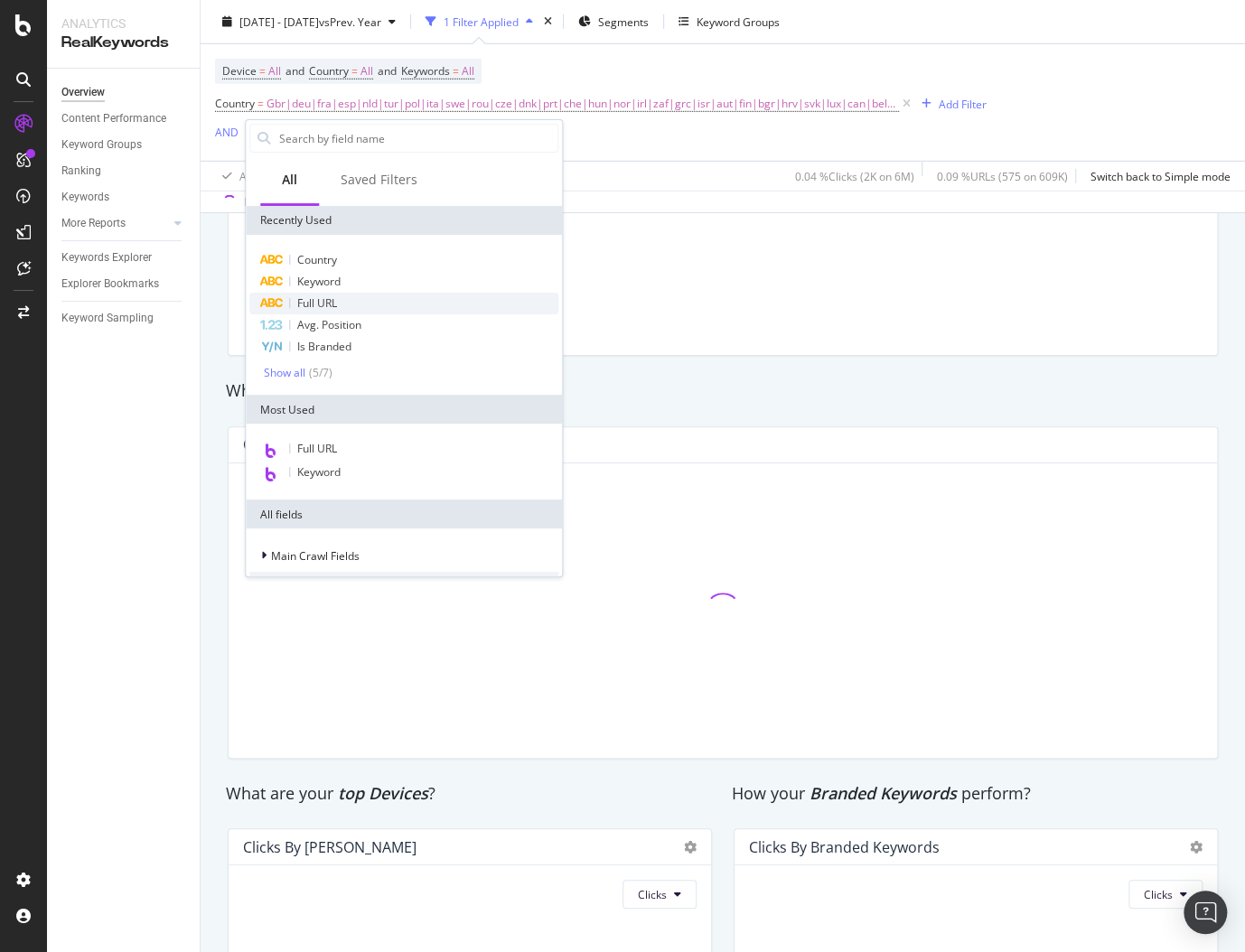
click at [323, 300] on span "Full URL" at bounding box center [317, 303] width 40 height 15
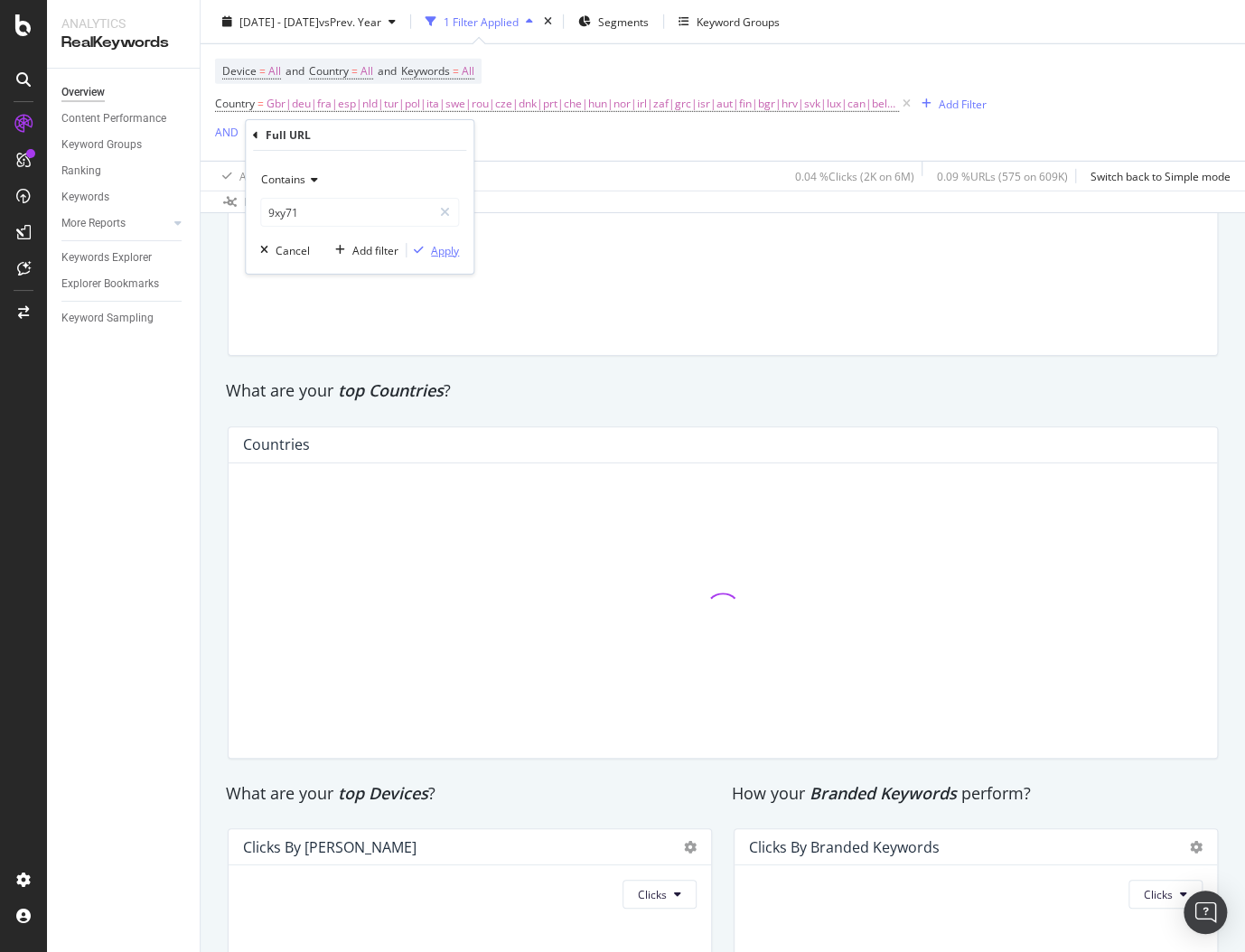
type input "9xy71"
drag, startPoint x: 435, startPoint y: 246, endPoint x: 152, endPoint y: 215, distance: 284.7
click at [435, 246] on div "Apply" at bounding box center [445, 251] width 28 height 15
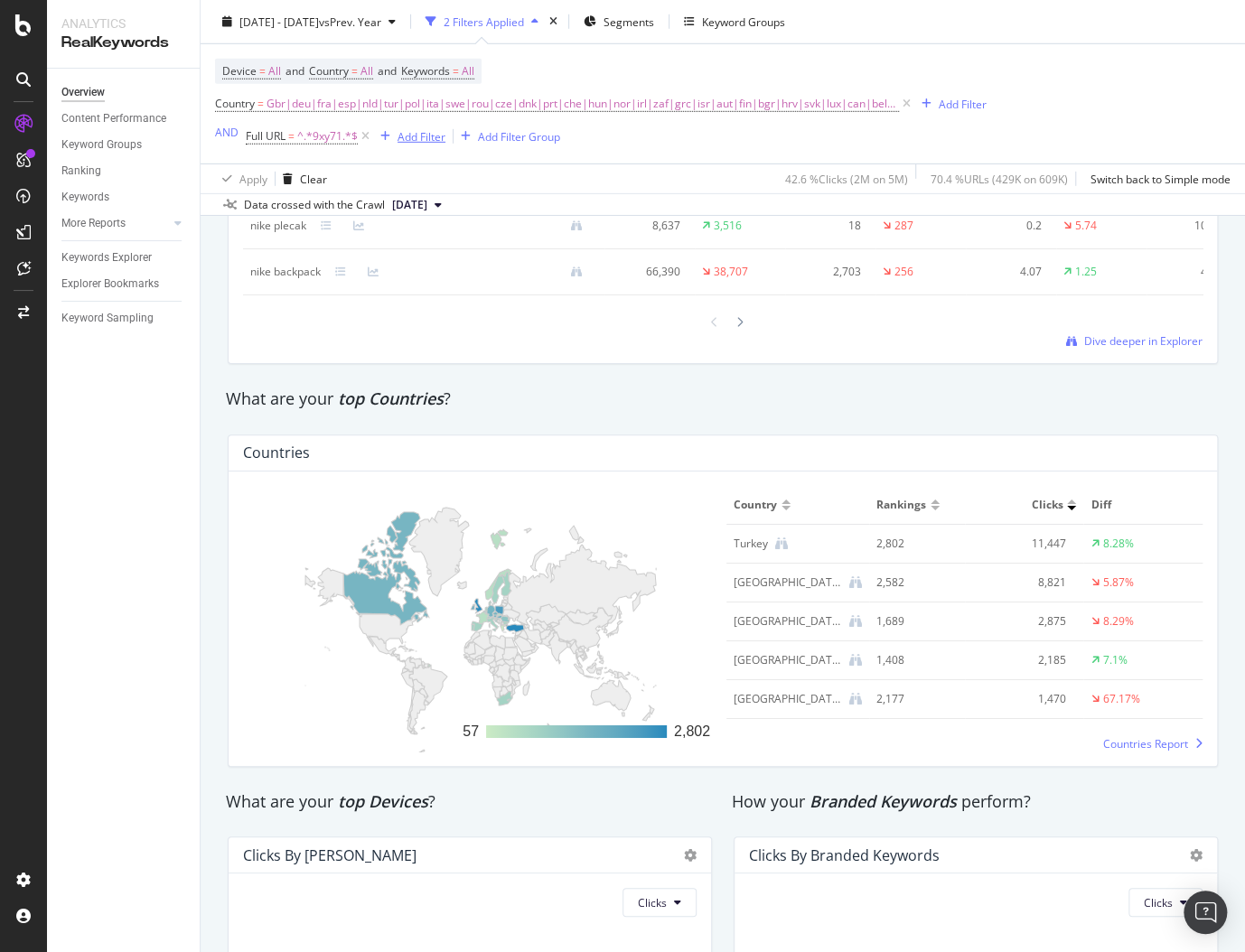
click at [394, 137] on div "button" at bounding box center [385, 136] width 24 height 11
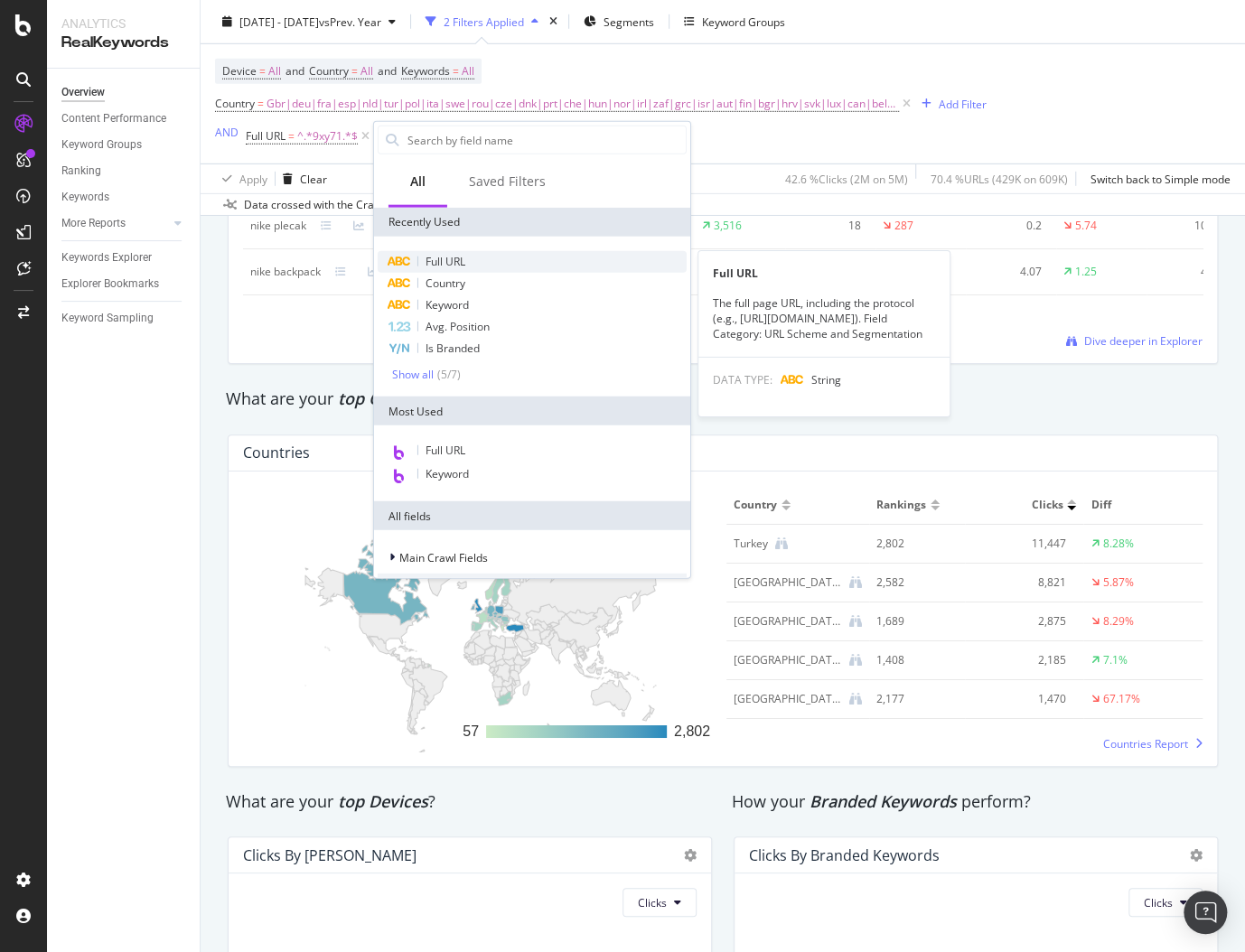
click at [445, 258] on span "Full URL" at bounding box center [445, 261] width 40 height 15
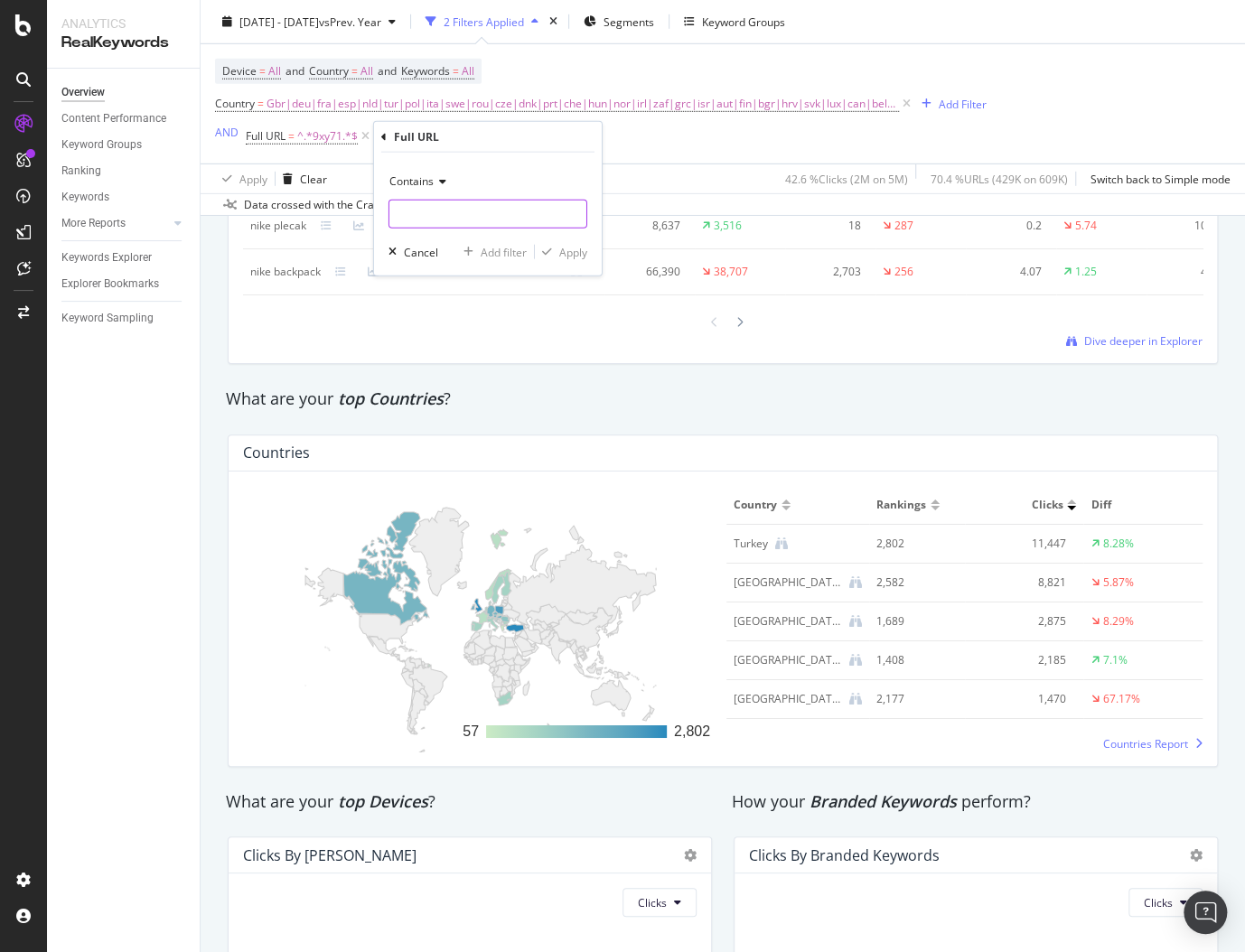
click at [444, 206] on input "text" at bounding box center [487, 214] width 197 height 29
paste input "60a1p"
type input "60a1p"
click at [578, 247] on div "Apply" at bounding box center [573, 252] width 28 height 15
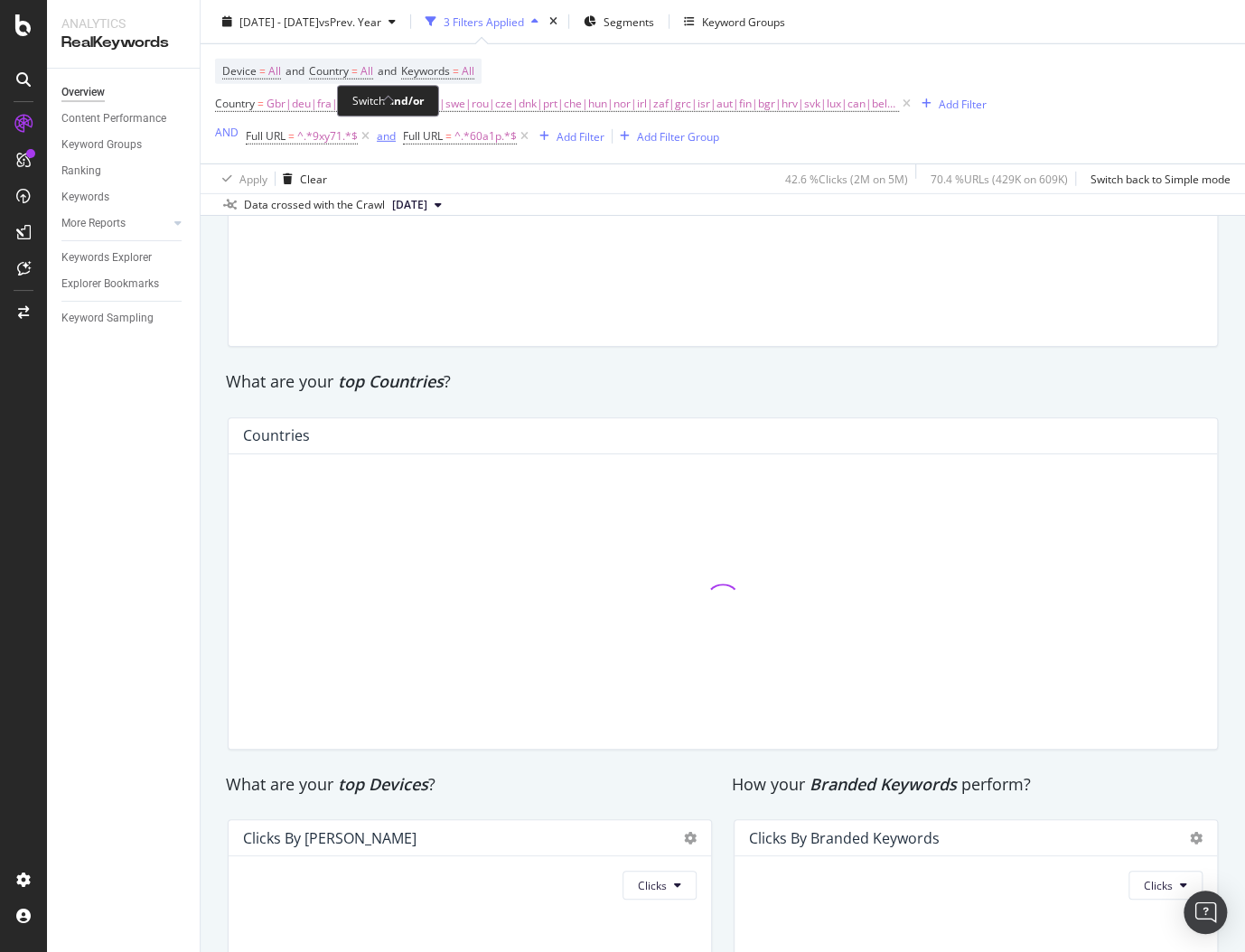
scroll to position [2439, 0]
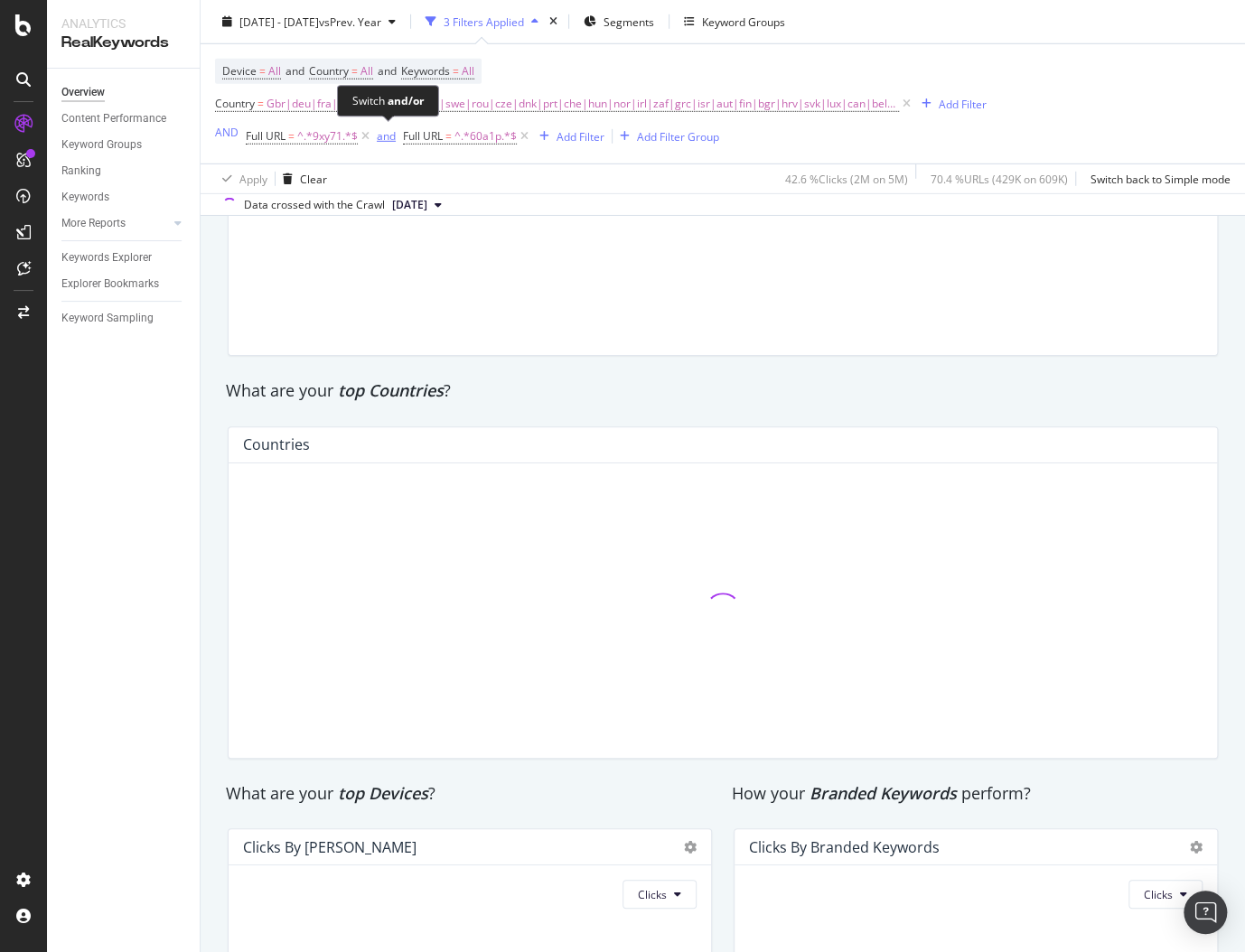
click at [383, 138] on div "and" at bounding box center [387, 136] width 19 height 15
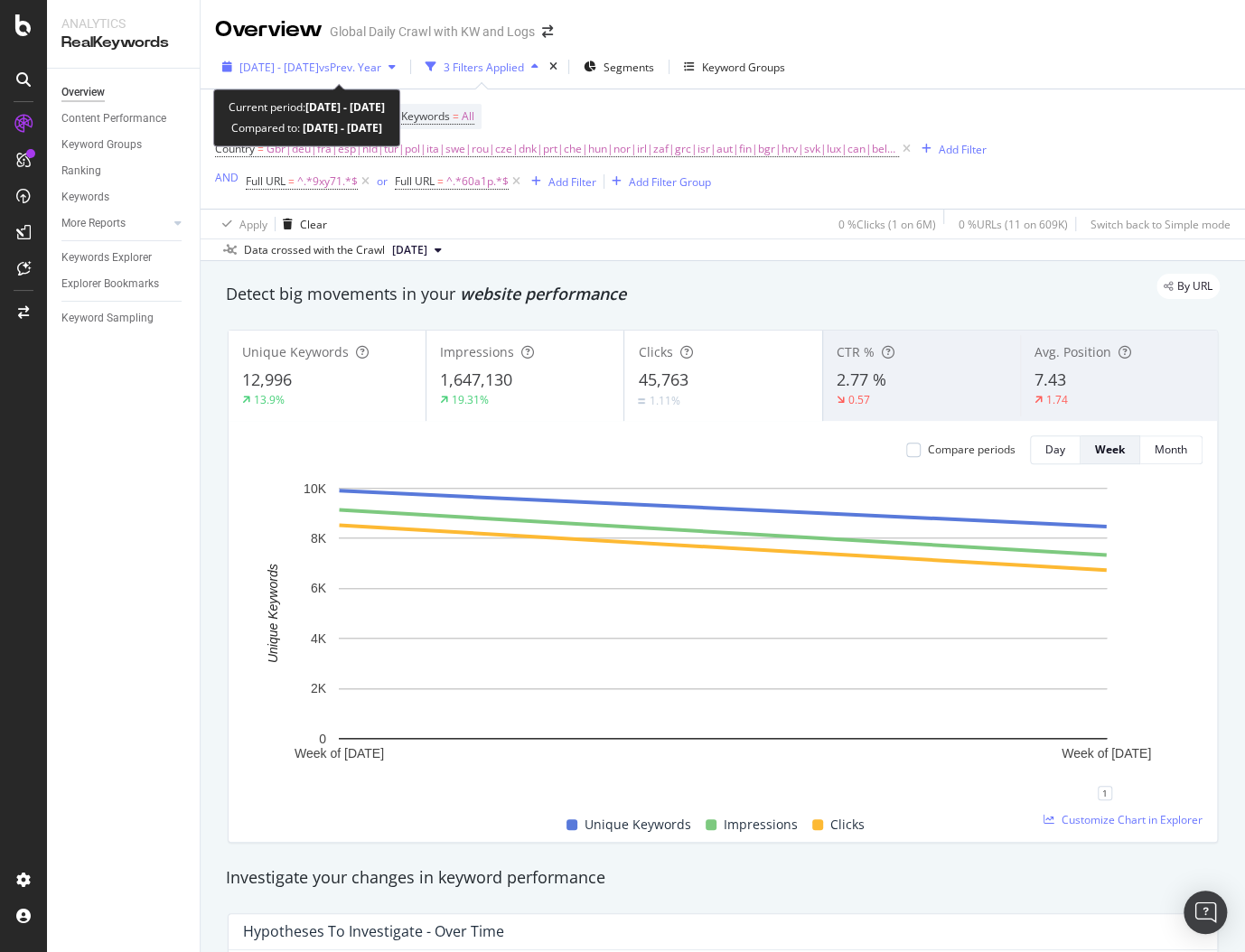
click at [382, 70] on span "vs Prev. Year" at bounding box center [350, 68] width 62 height 15
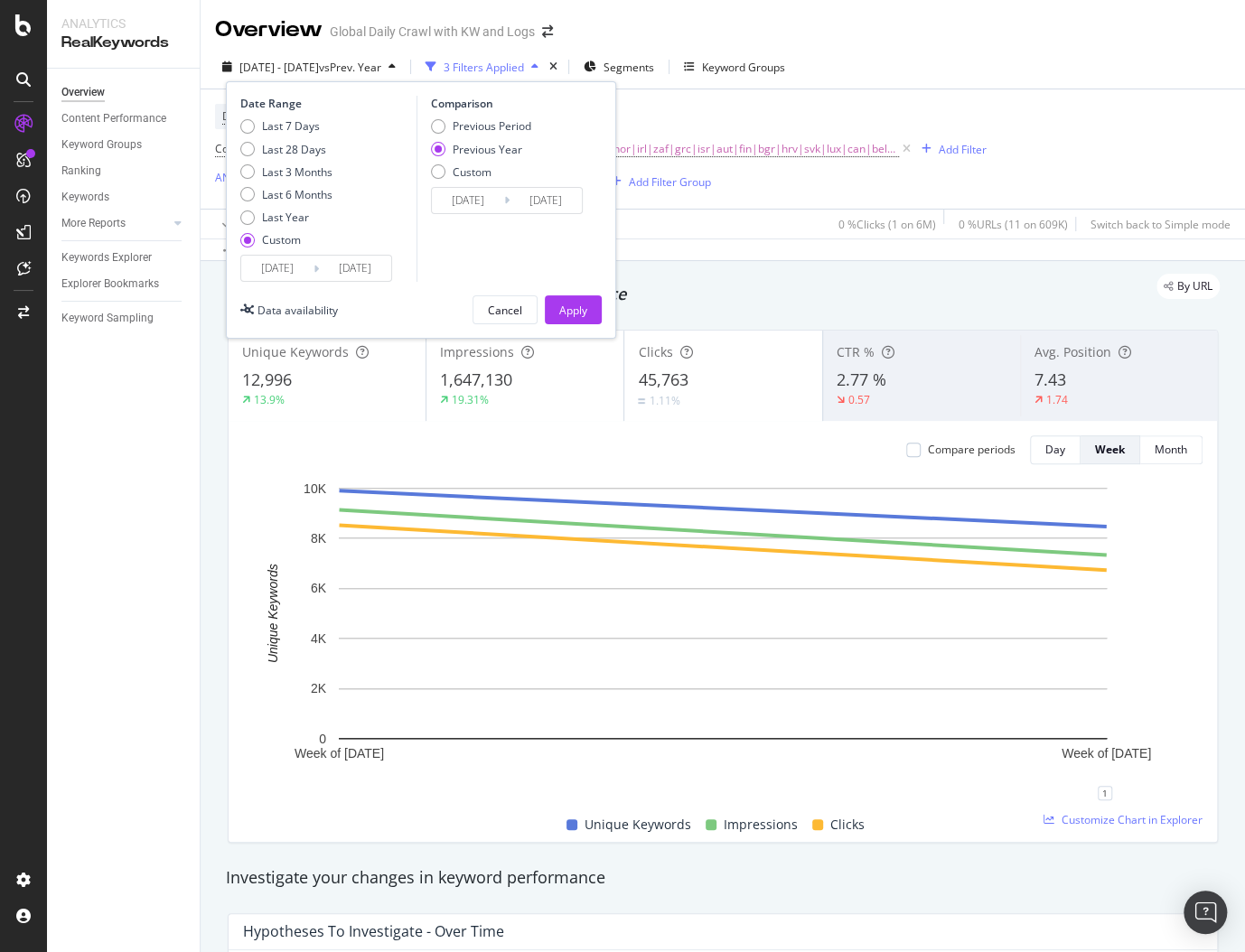
click at [382, 70] on span "vs Prev. Year" at bounding box center [350, 68] width 62 height 15
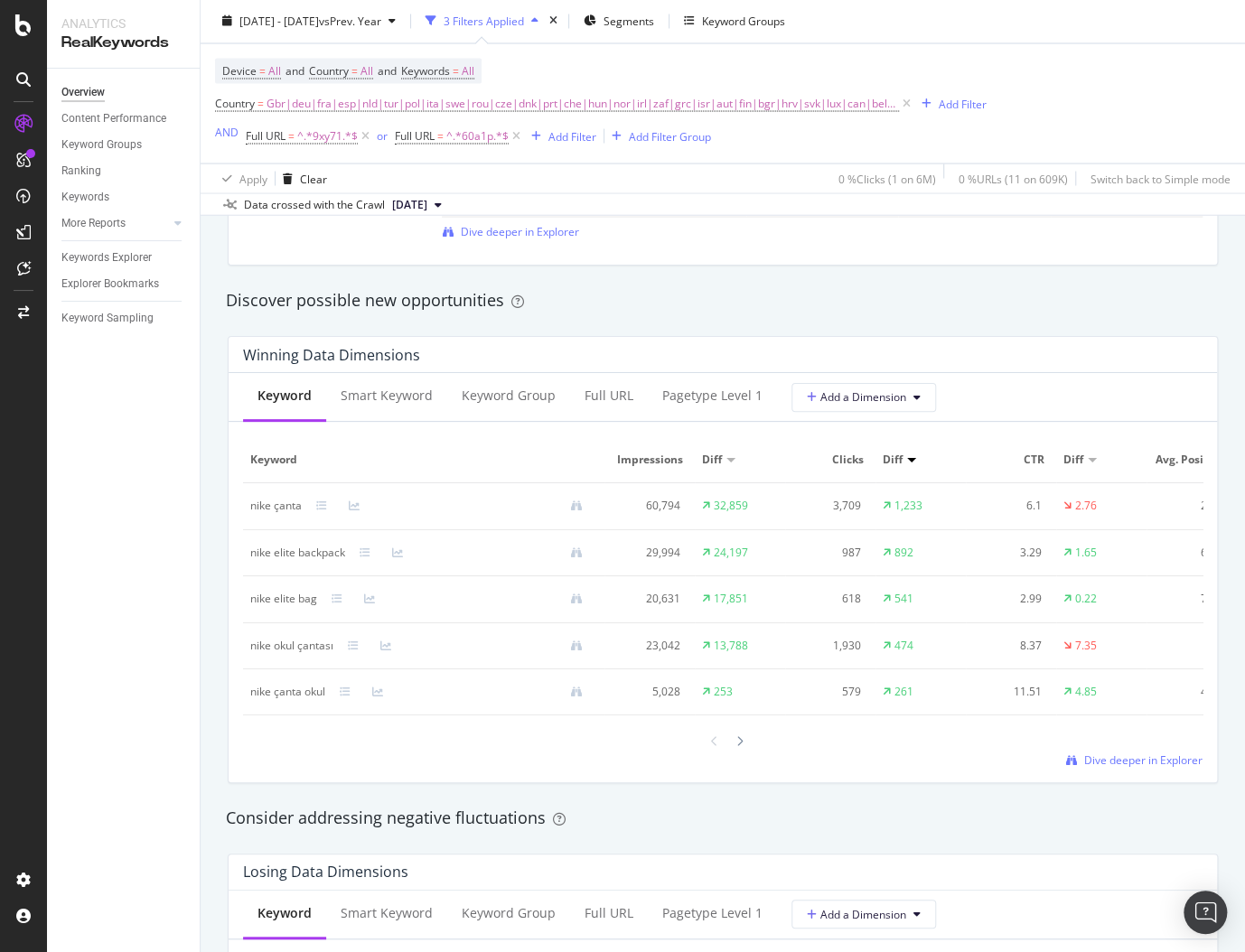
scroll to position [1533, 0]
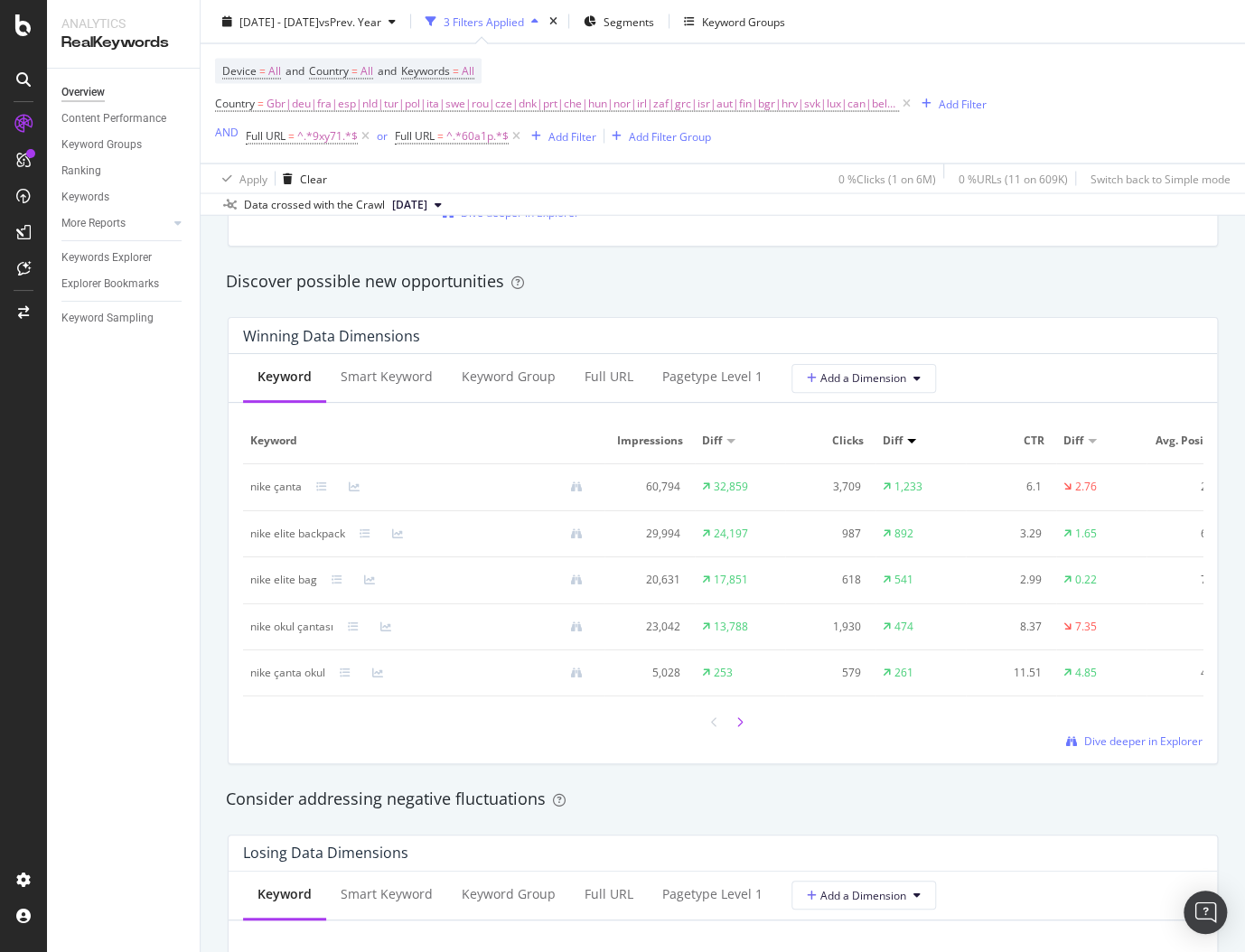
click at [737, 718] on icon at bounding box center [739, 722] width 7 height 11
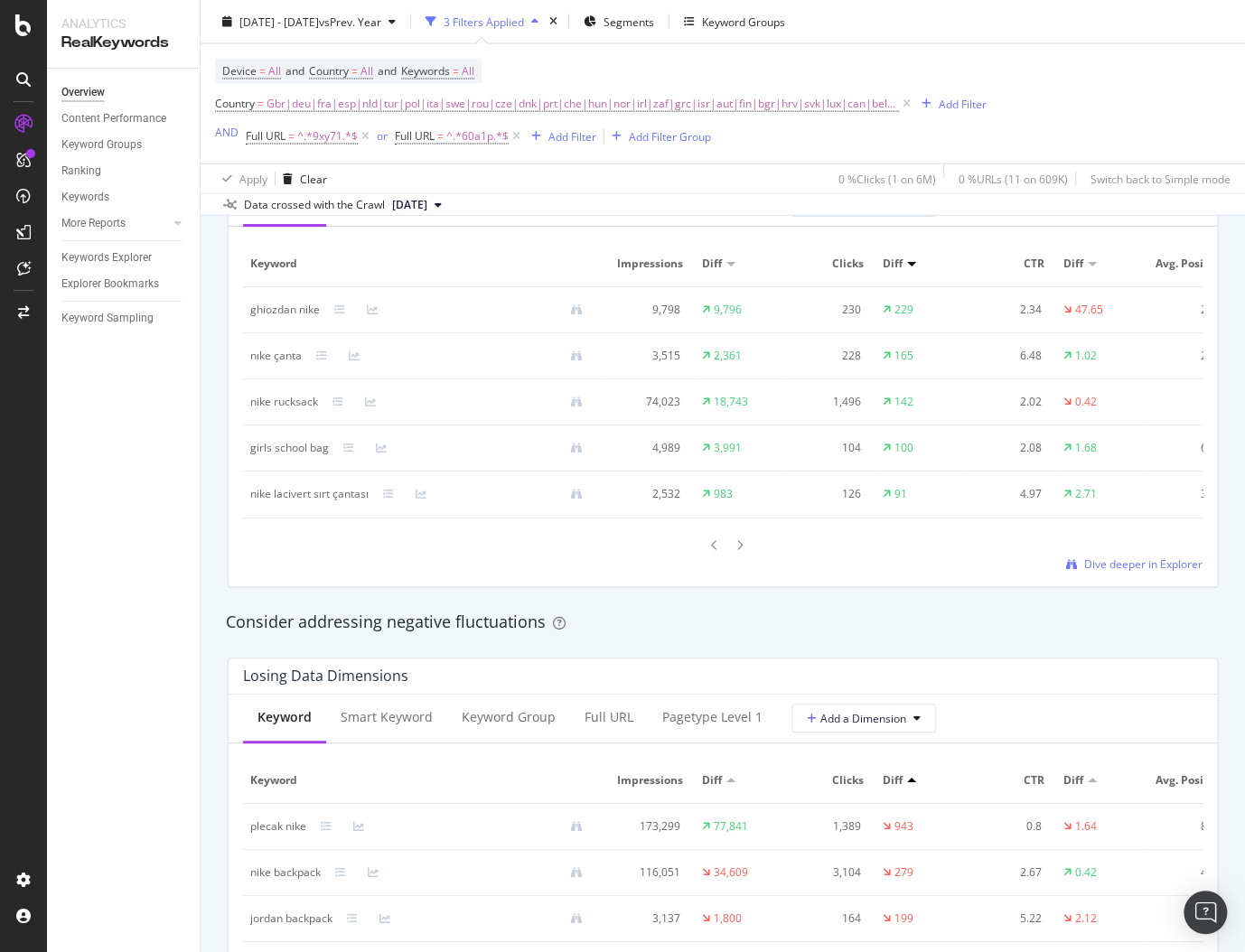
scroll to position [1664, 0]
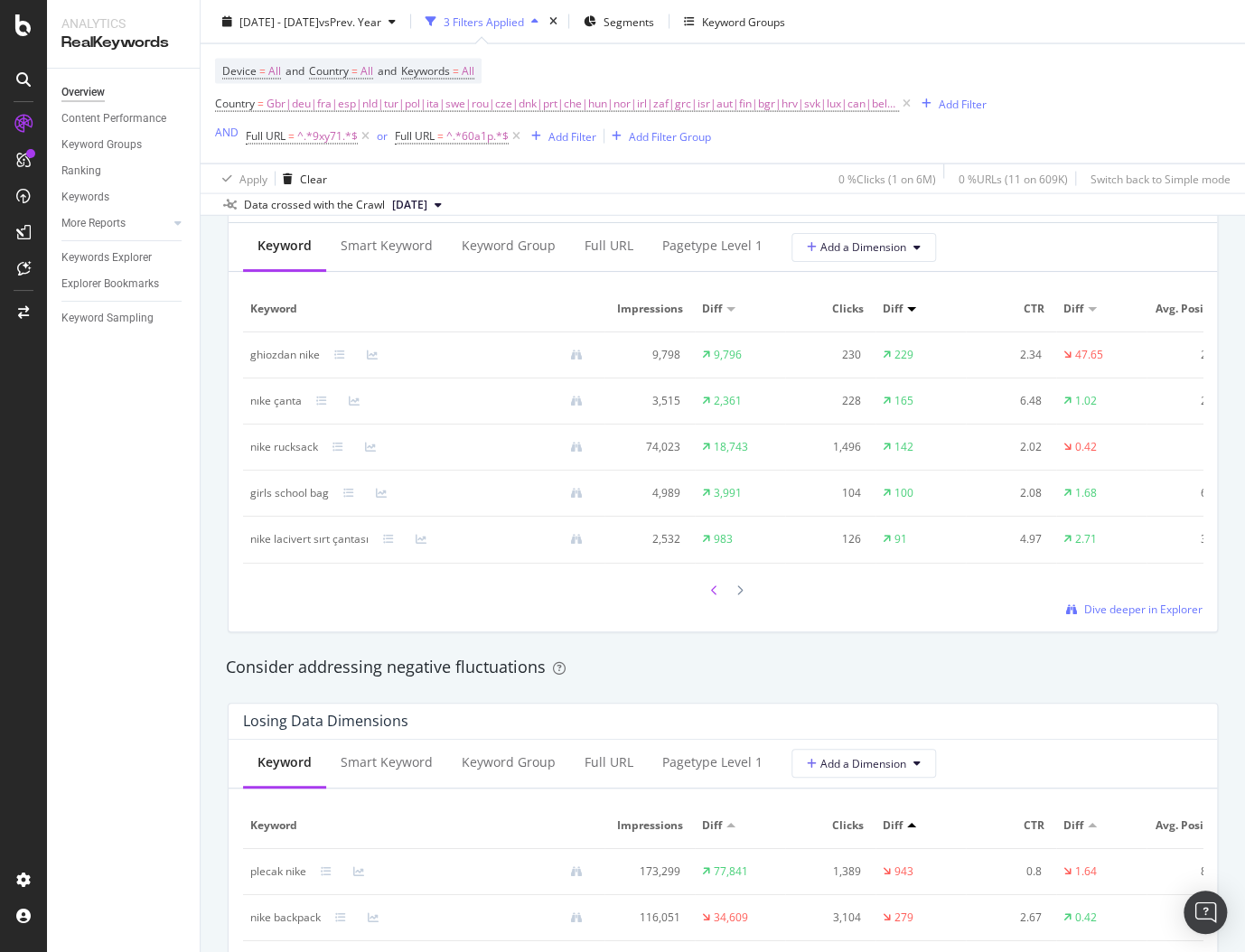
click at [715, 593] on icon at bounding box center [714, 590] width 7 height 11
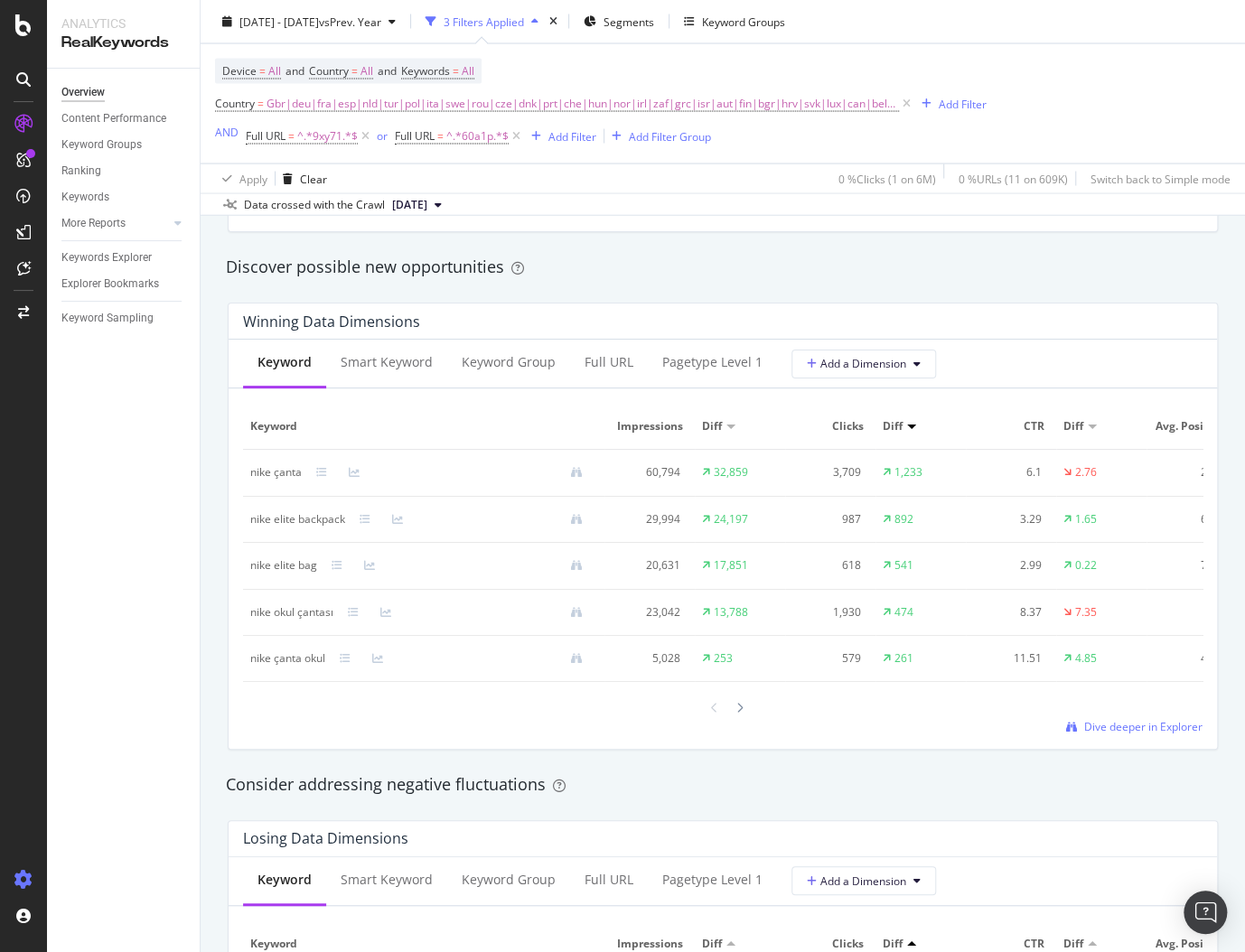
scroll to position [1549, 0]
click at [143, 261] on div "Keywords Explorer" at bounding box center [106, 258] width 90 height 19
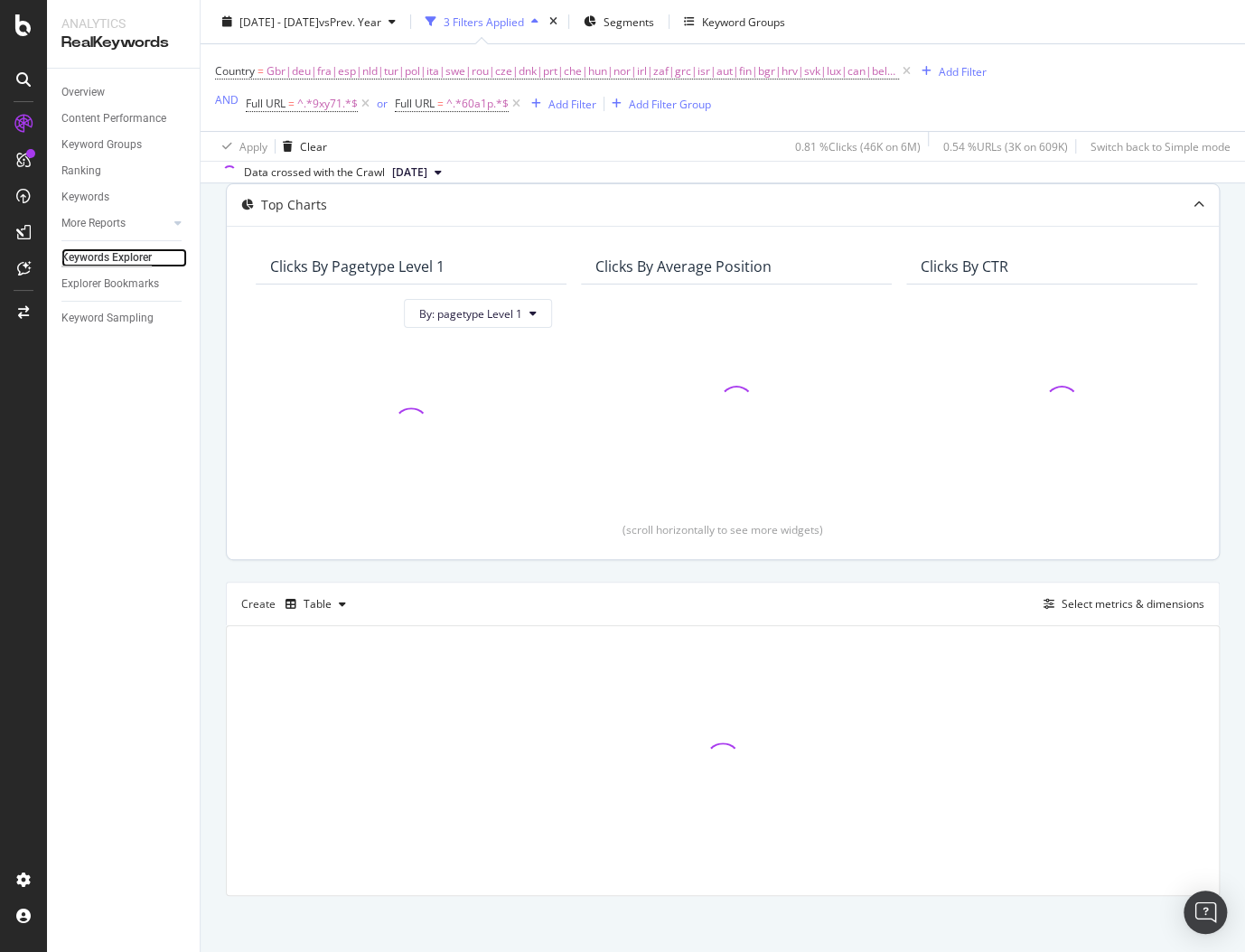
scroll to position [103, 0]
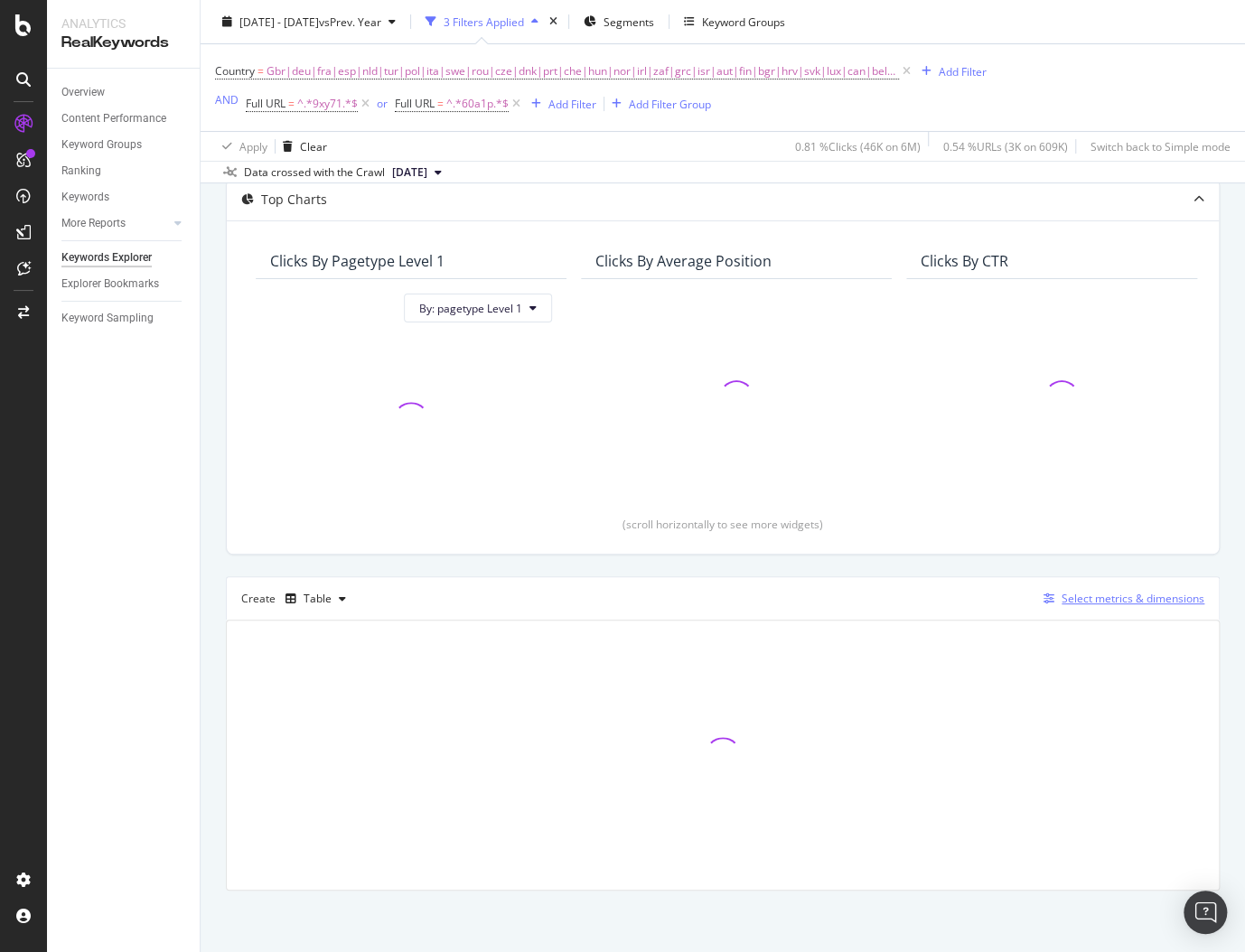
click at [1049, 602] on div "Select metrics & dimensions" at bounding box center [1120, 599] width 168 height 20
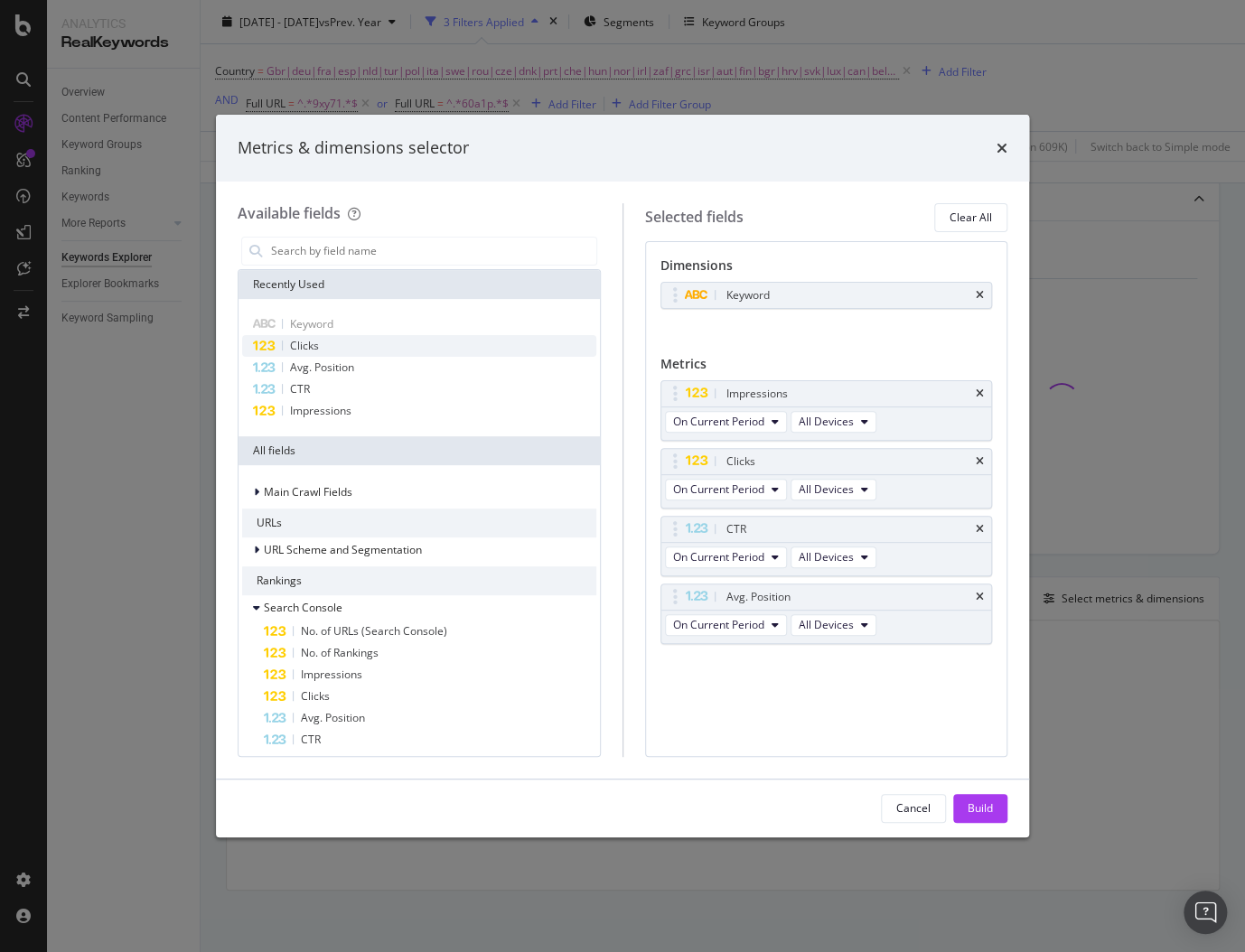
click at [360, 339] on div "Clicks" at bounding box center [420, 346] width 355 height 21
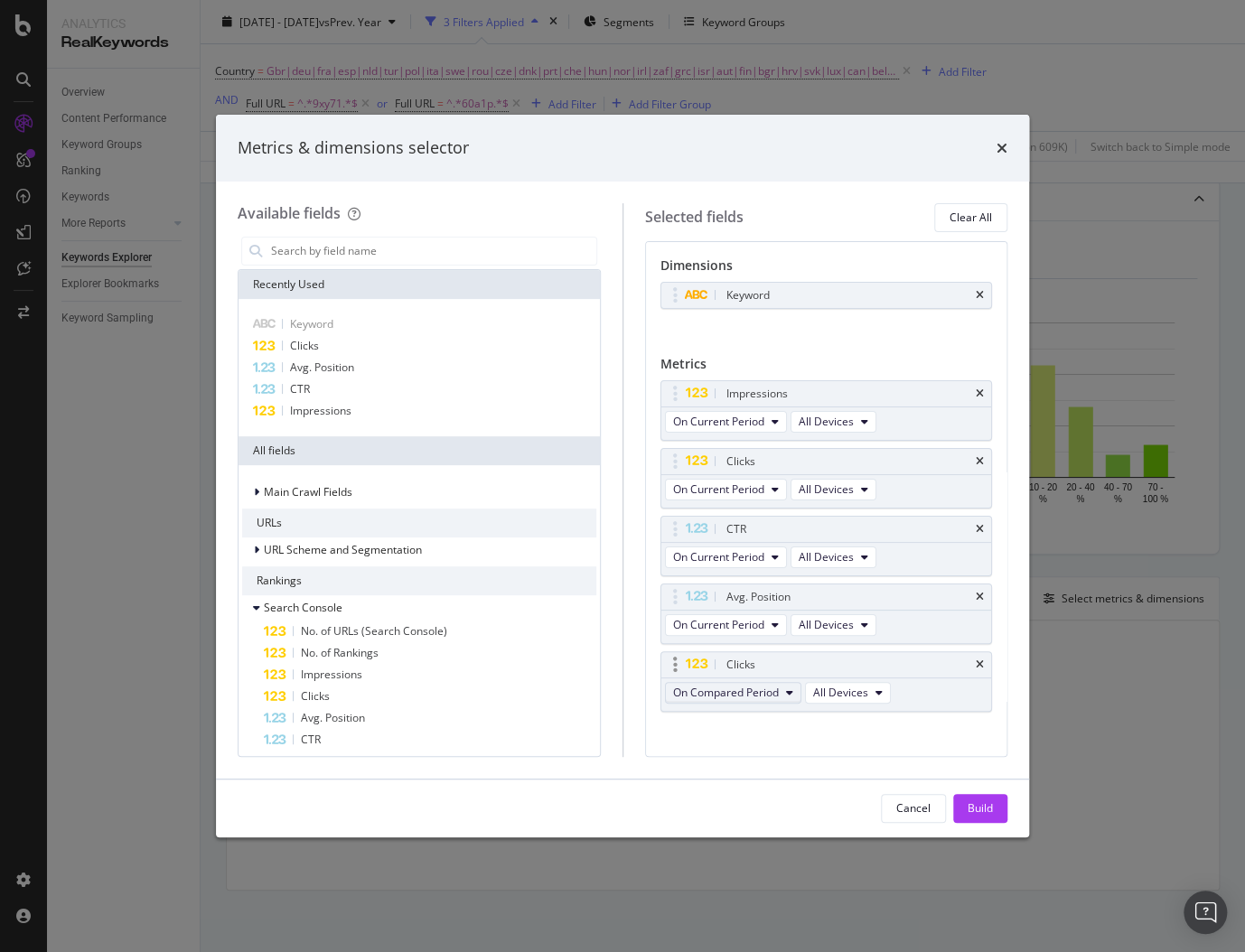
click at [763, 685] on span "On Compared Period" at bounding box center [726, 692] width 106 height 15
click at [750, 794] on span "Diff. between Periods - Percentage" at bounding box center [765, 789] width 174 height 16
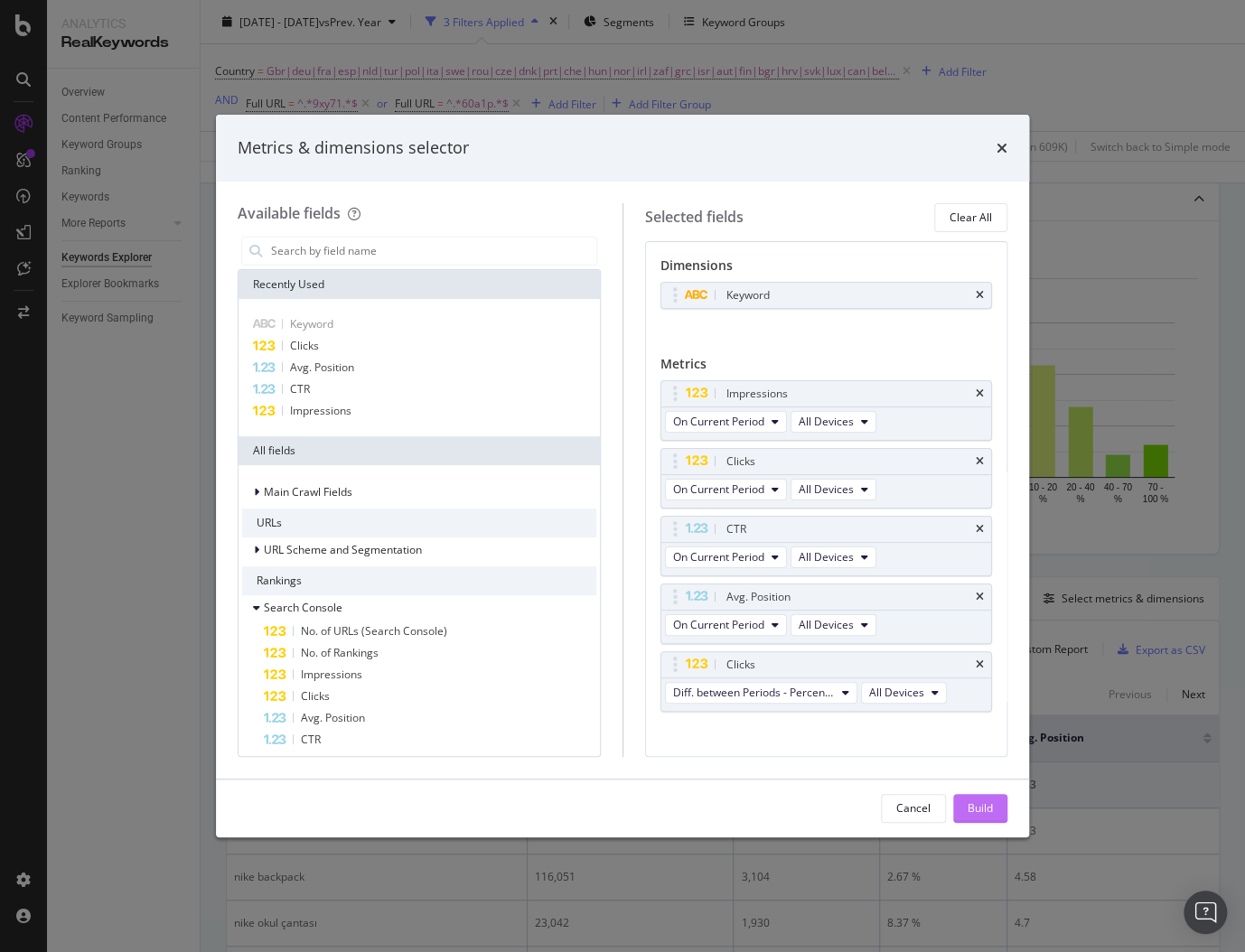
click at [980, 814] on div "Build" at bounding box center [980, 808] width 25 height 15
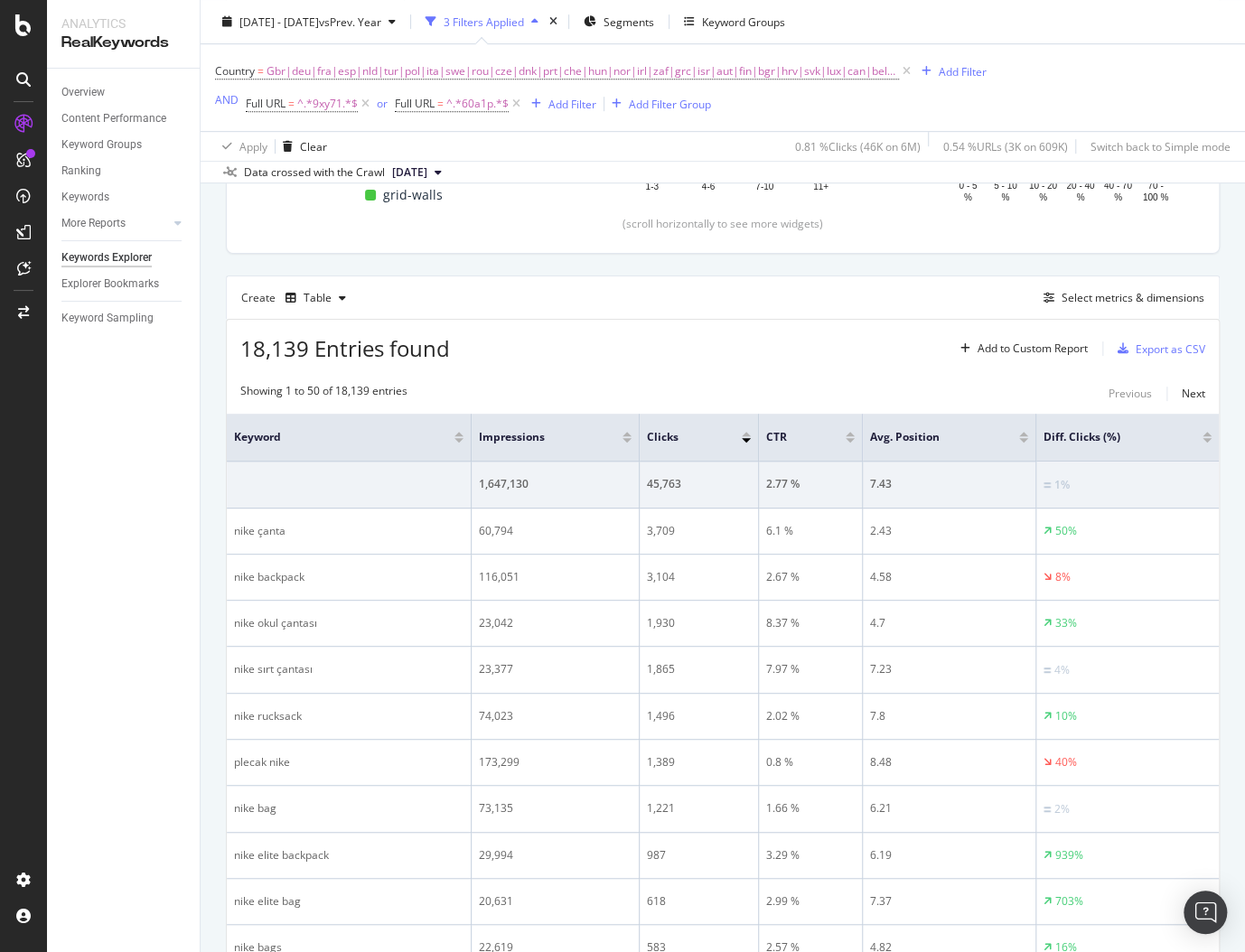
scroll to position [417, 0]
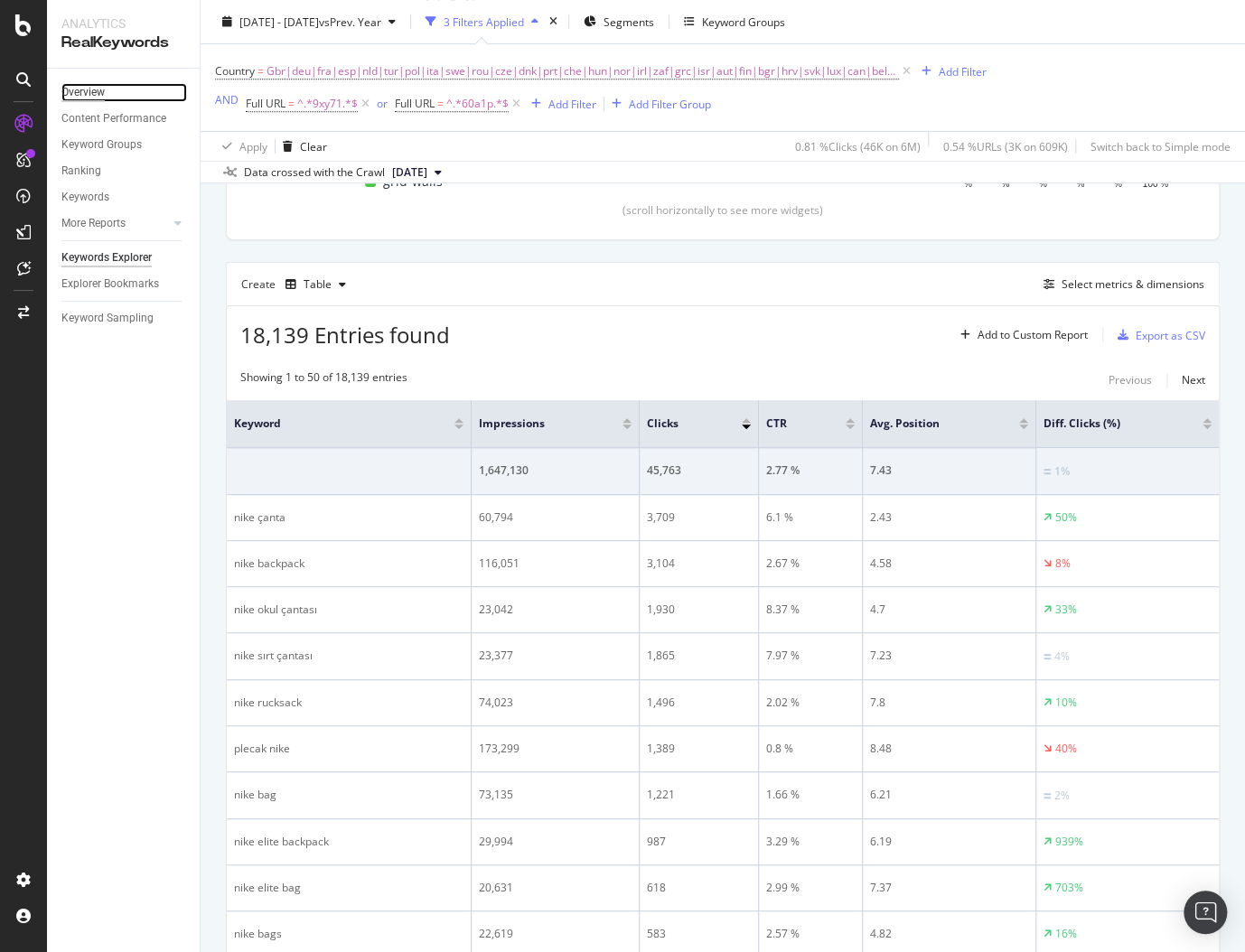
click at [77, 98] on div "Overview" at bounding box center [82, 93] width 44 height 19
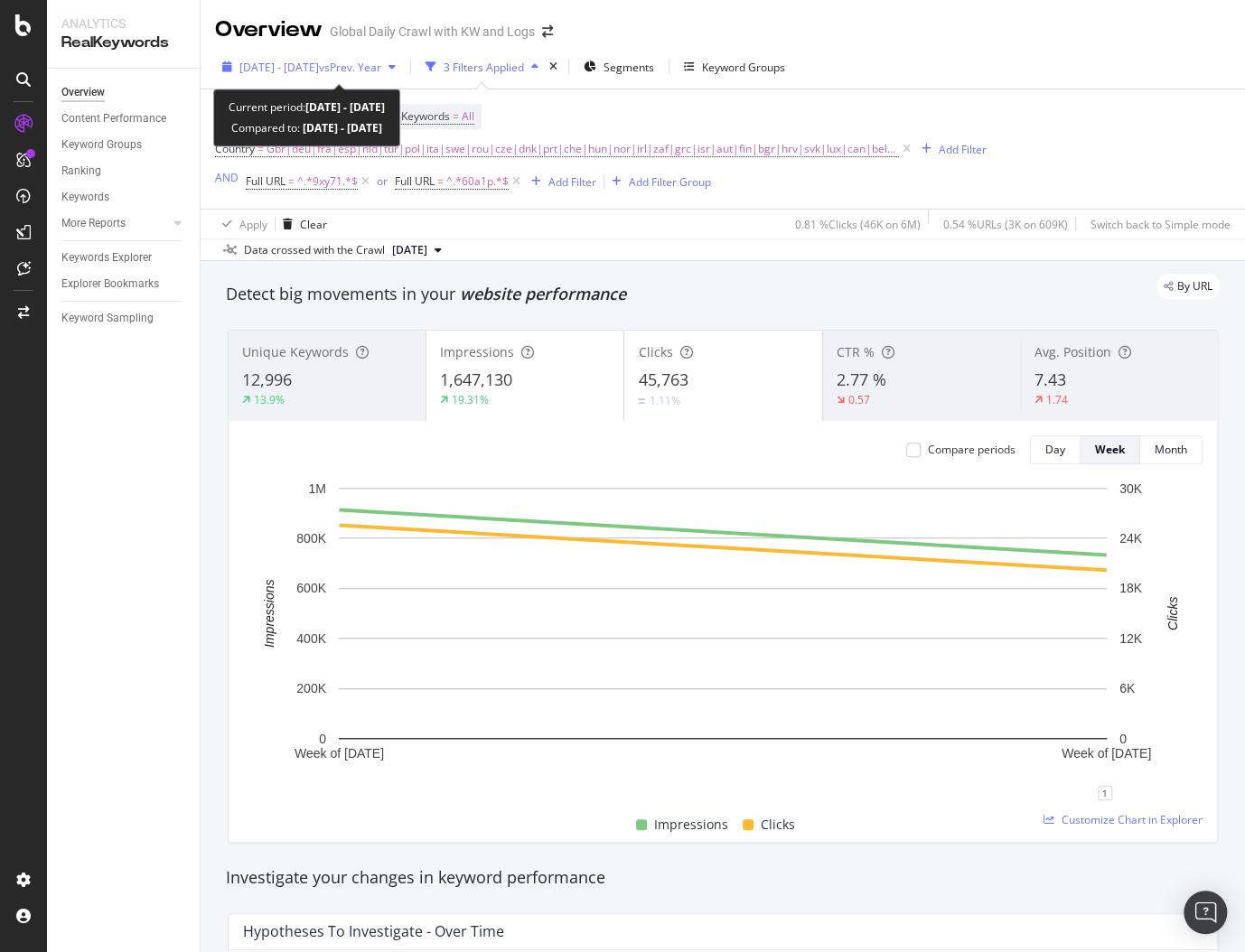
click at [382, 71] on span "vs Prev. Year" at bounding box center [350, 68] width 62 height 15
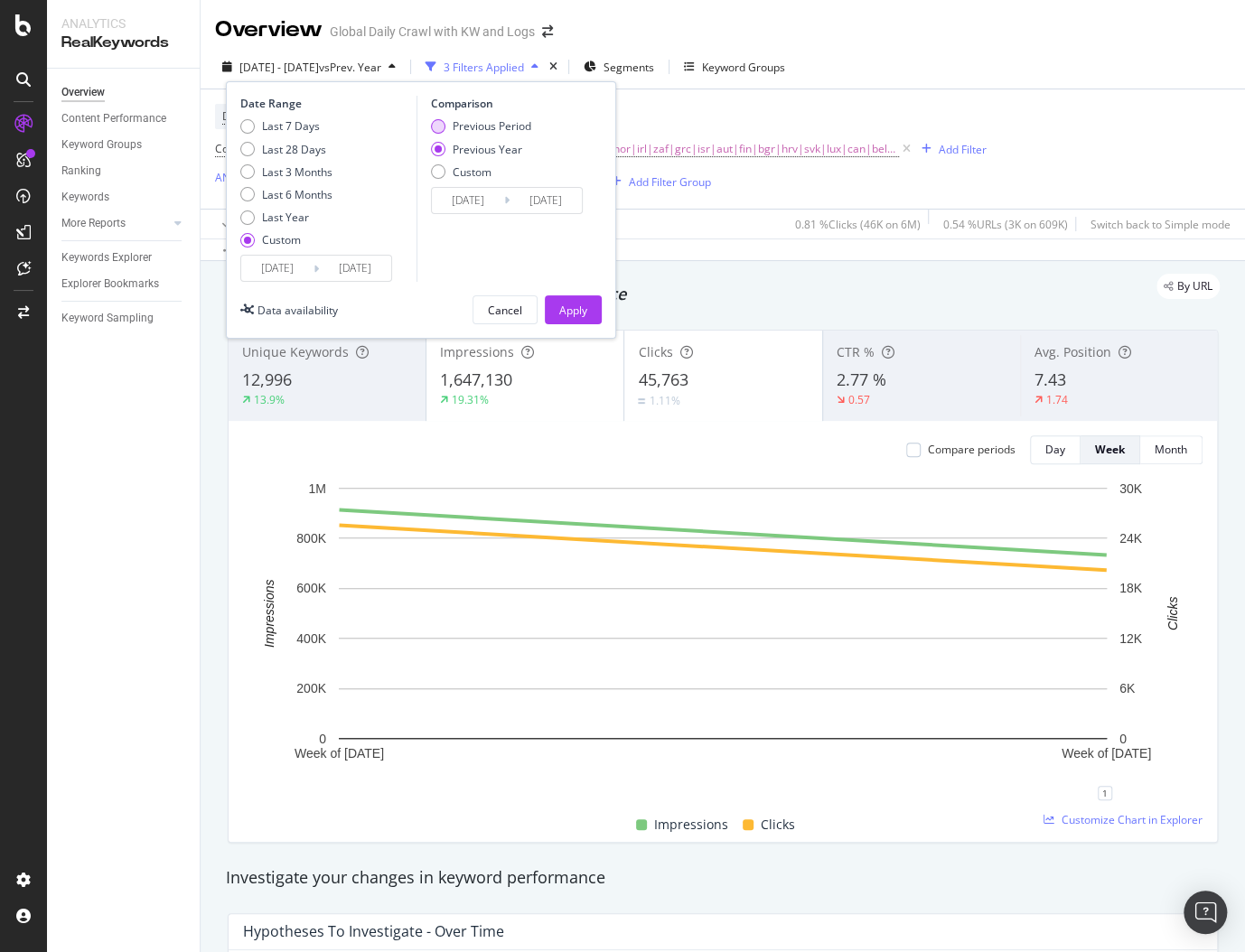
click at [480, 121] on div "Previous Period" at bounding box center [491, 126] width 78 height 15
type input "[DATE]"
click at [475, 206] on input "[DATE]" at bounding box center [468, 200] width 73 height 25
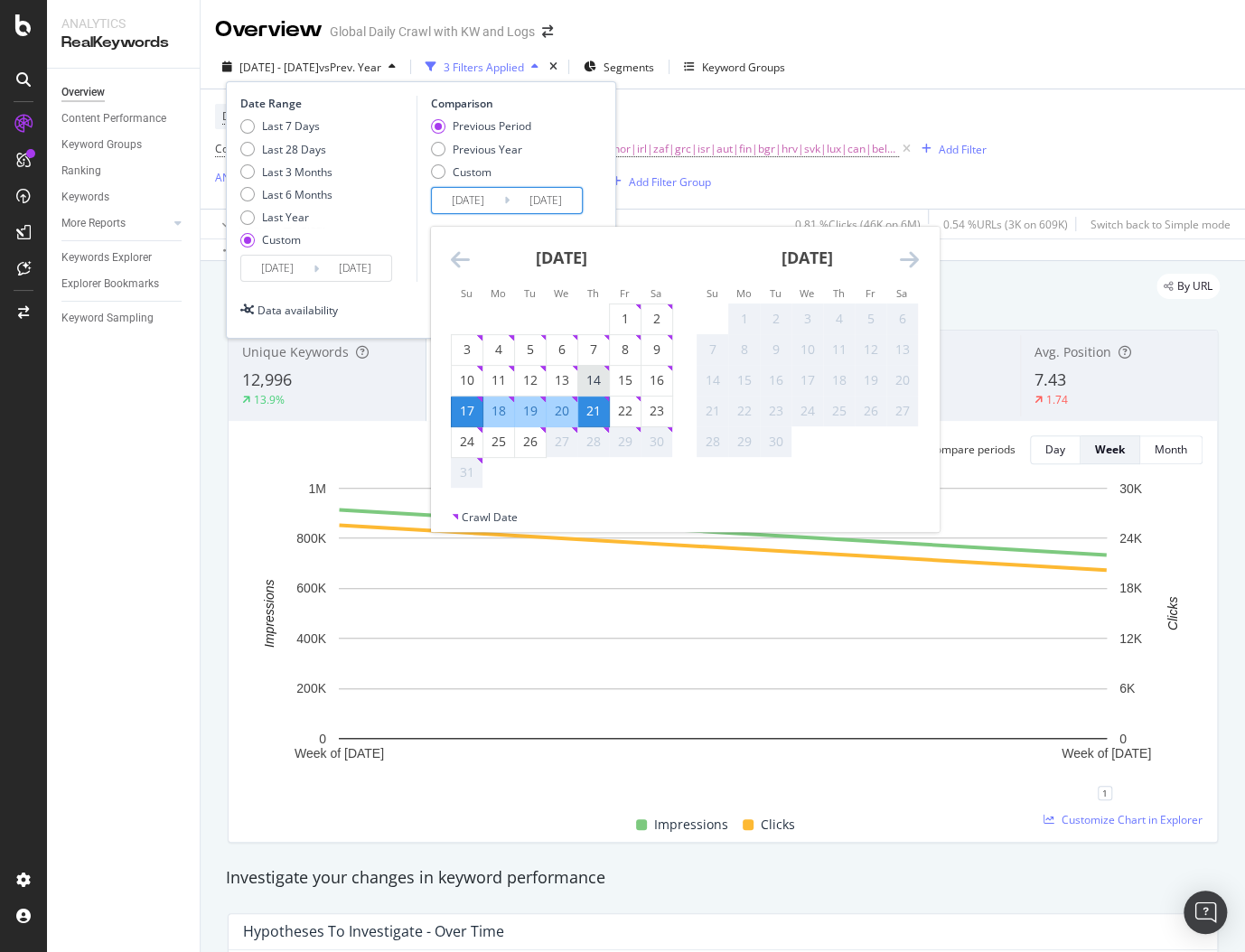
click at [599, 371] on div "14" at bounding box center [594, 380] width 31 height 18
type input "[DATE]"
click at [536, 408] on div "19" at bounding box center [531, 411] width 31 height 18
type input "[DATE]"
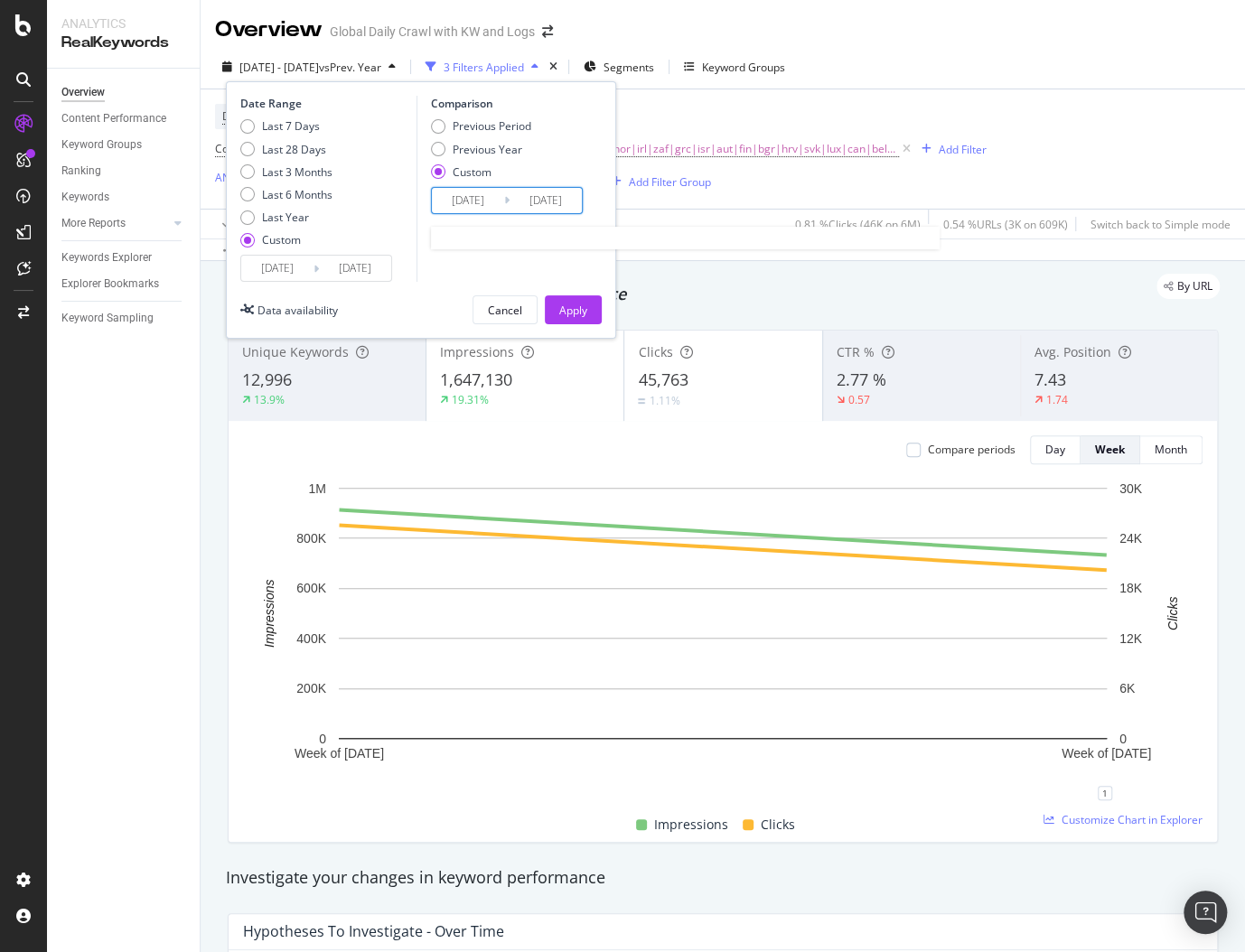
click at [510, 195] on input "[DATE]" at bounding box center [545, 200] width 73 height 25
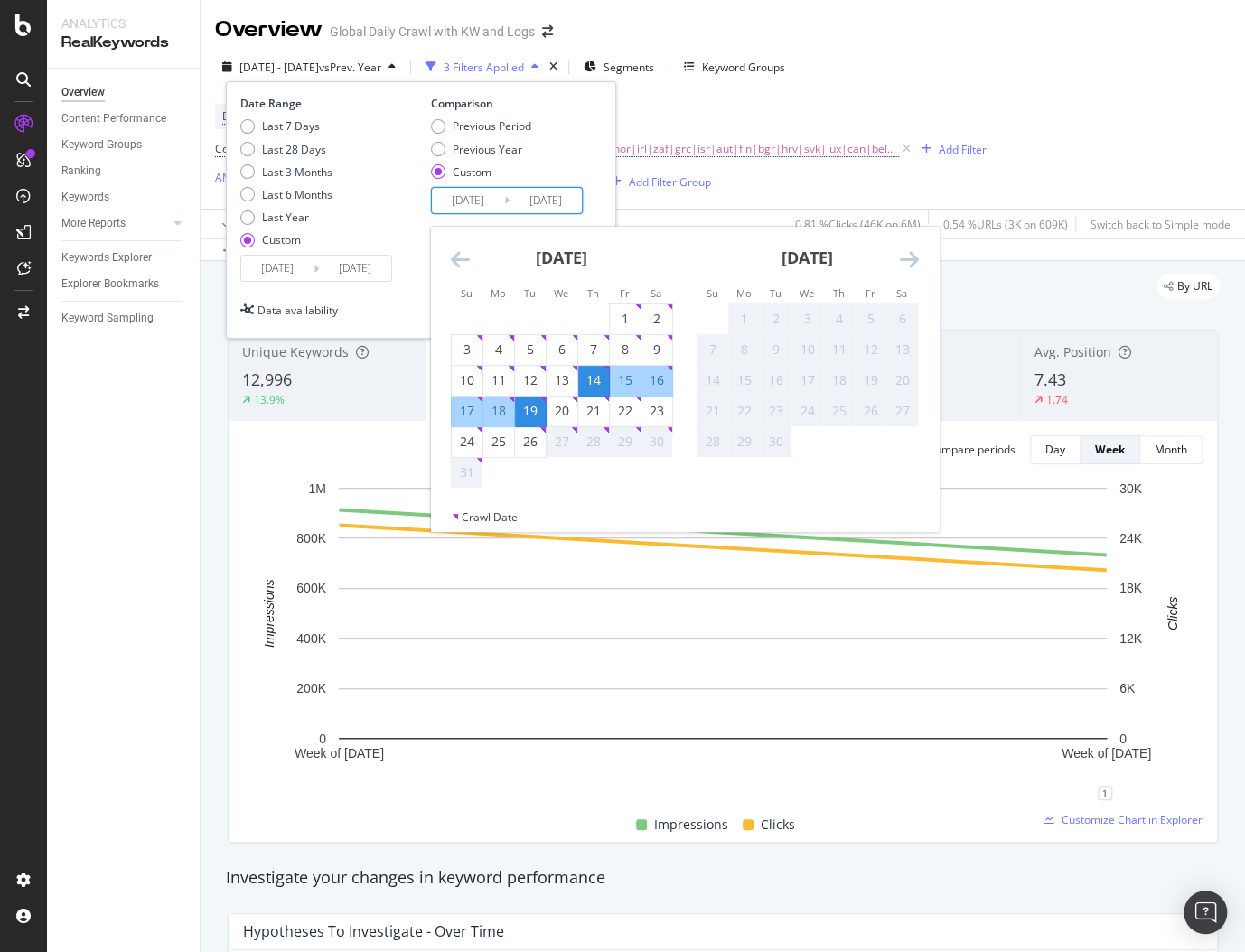
click at [574, 167] on div "Previous Period Previous Year Custom" at bounding box center [510, 152] width 157 height 68
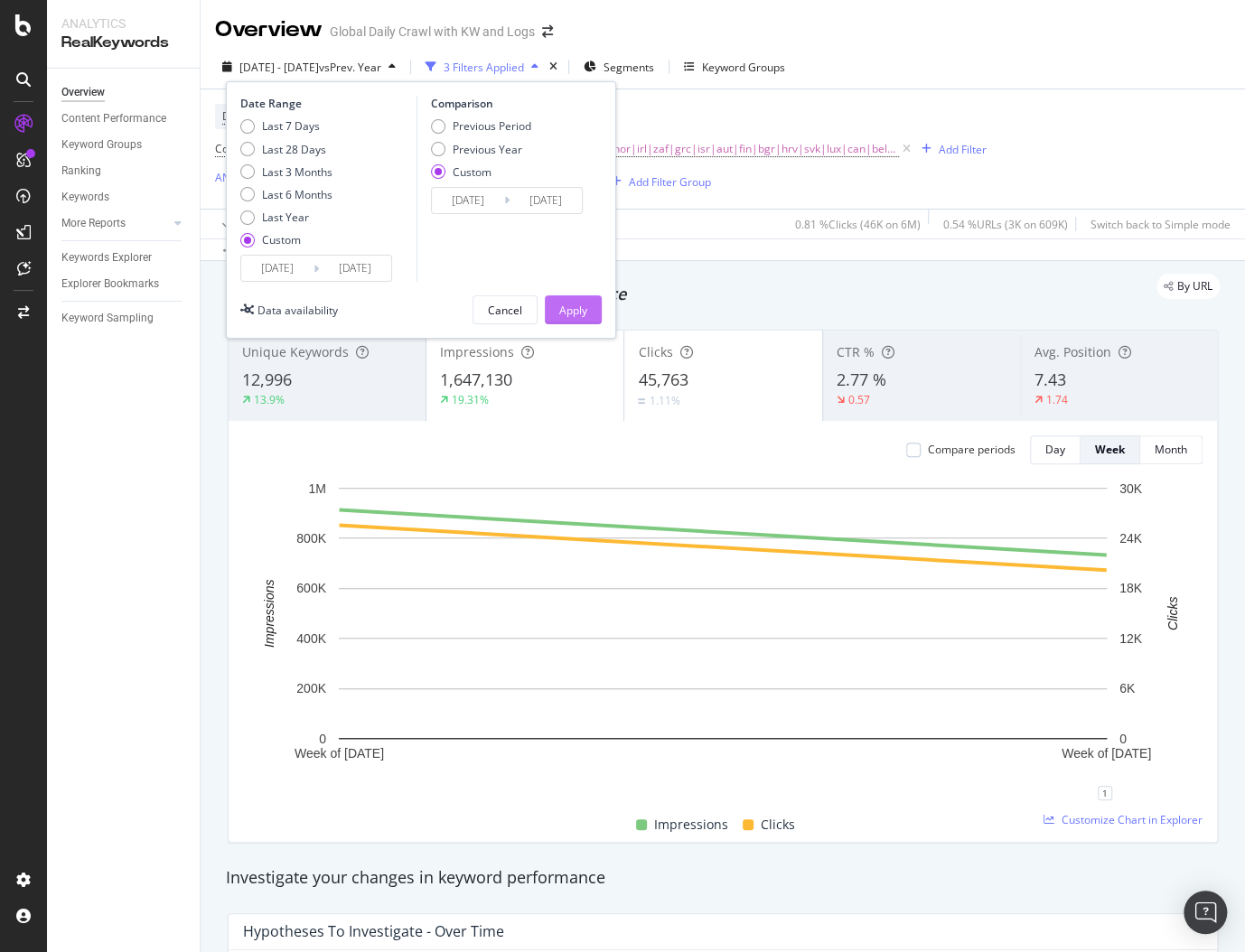
click at [573, 316] on div "Apply" at bounding box center [573, 310] width 28 height 15
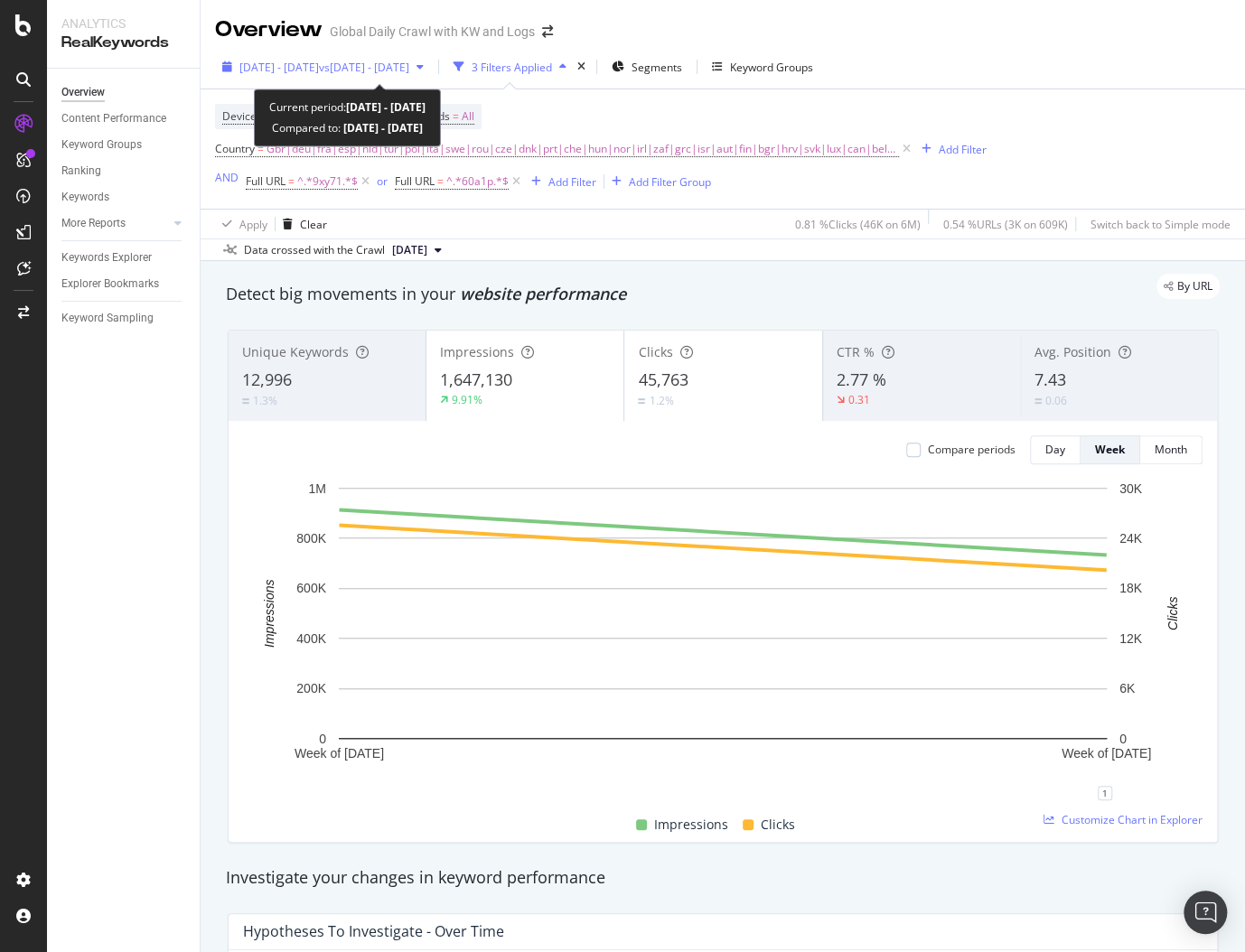
click at [395, 68] on span "vs [DATE] - [DATE]" at bounding box center [363, 68] width 90 height 15
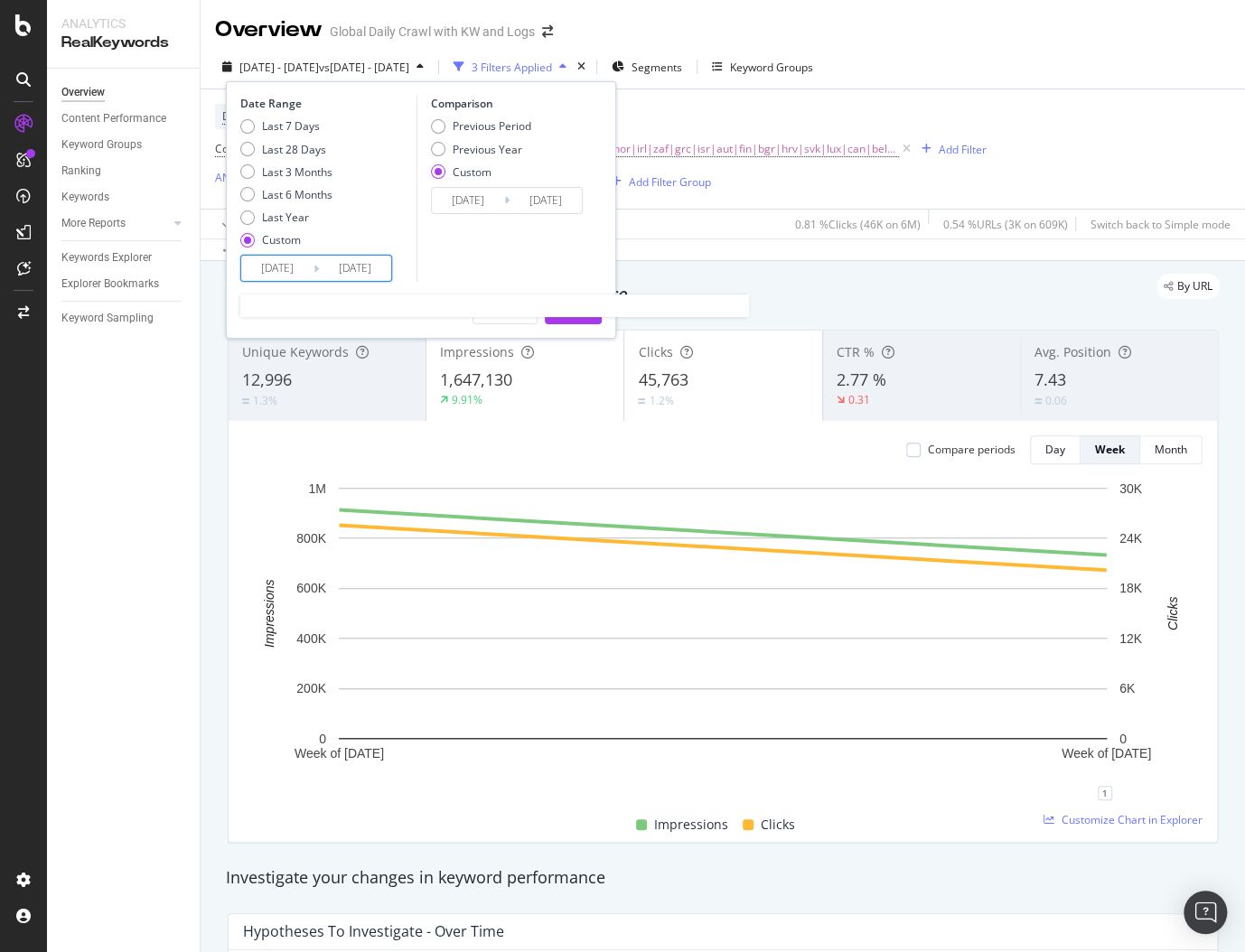
click at [292, 264] on input "[DATE]" at bounding box center [277, 268] width 73 height 25
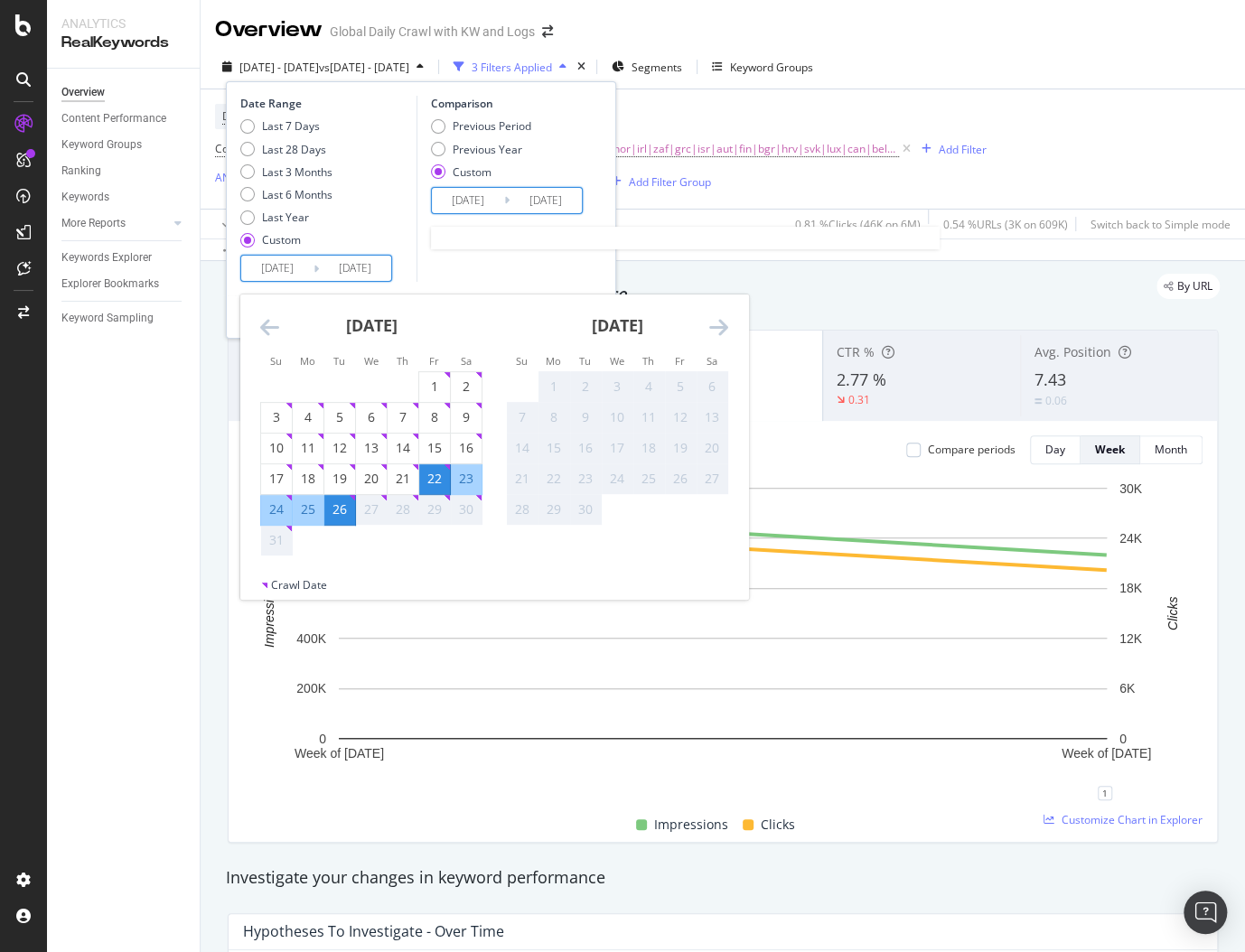
click at [468, 207] on input "[DATE]" at bounding box center [468, 200] width 73 height 25
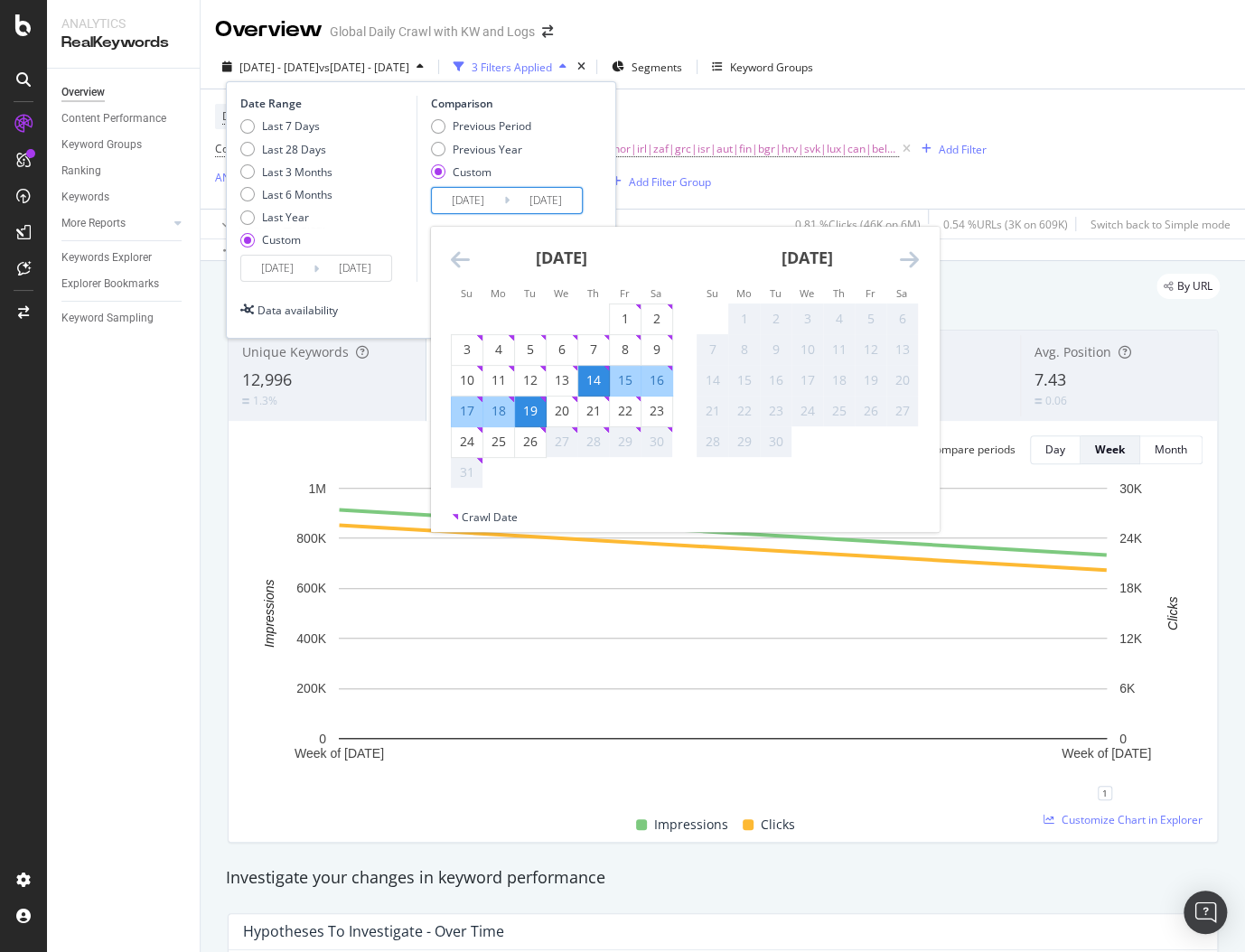
click at [624, 382] on div "15" at bounding box center [626, 380] width 31 height 18
type input "[DATE]"
click at [599, 177] on div "Date Range Last 7 Days Last 28 Days Last 3 Months Last 6 Months Last Year Custo…" at bounding box center [420, 189] width 361 height 186
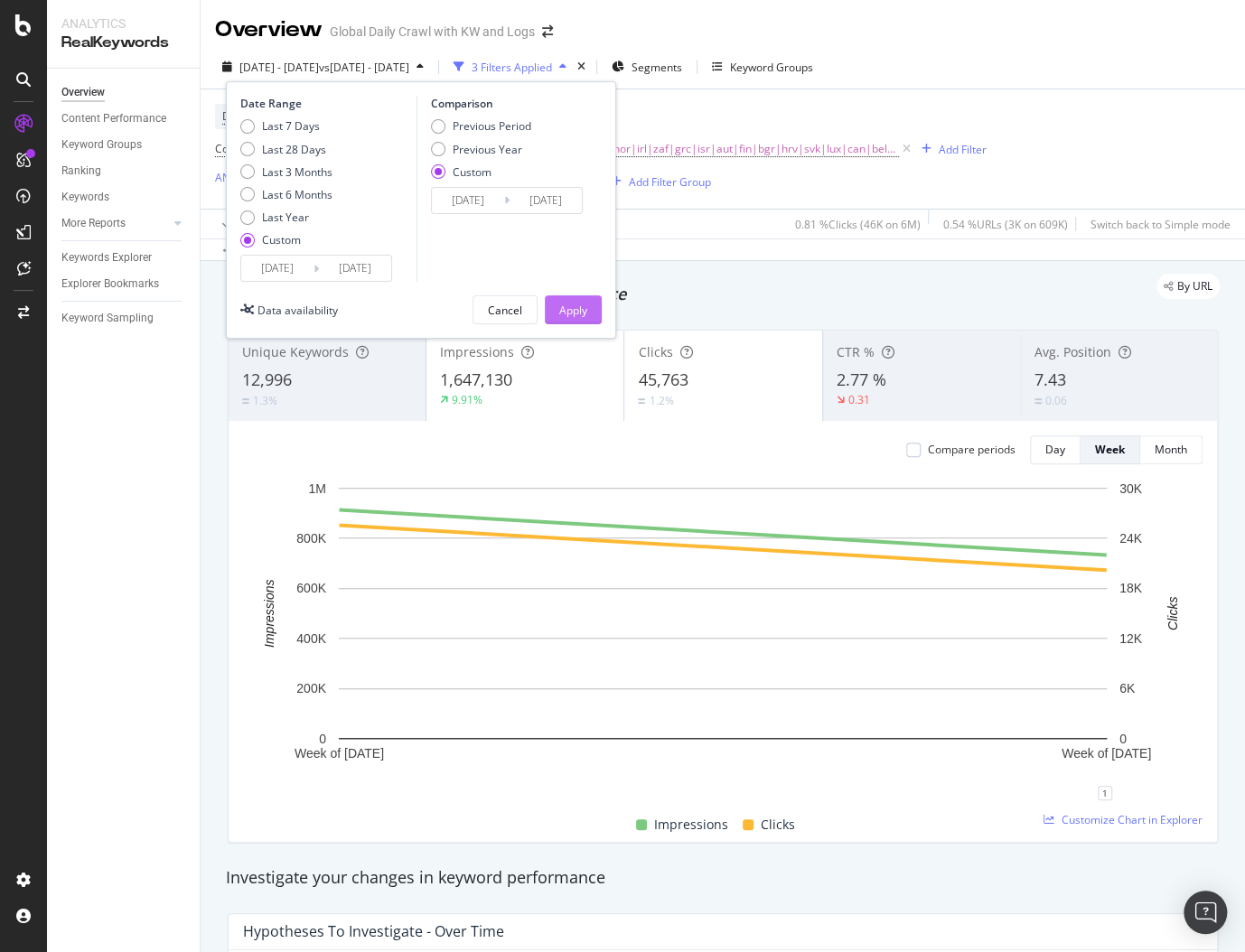
click at [571, 306] on div "Apply" at bounding box center [573, 310] width 28 height 15
